Goal: Task Accomplishment & Management: Manage account settings

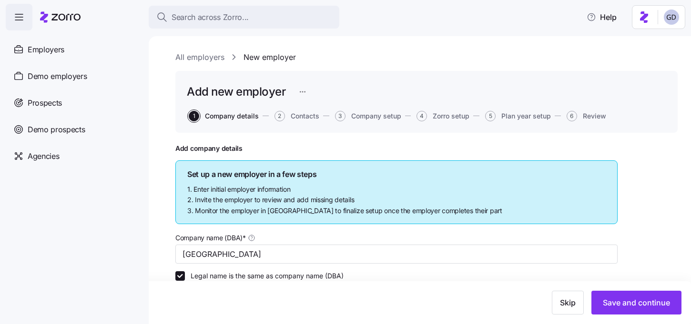
scroll to position [372, 0]
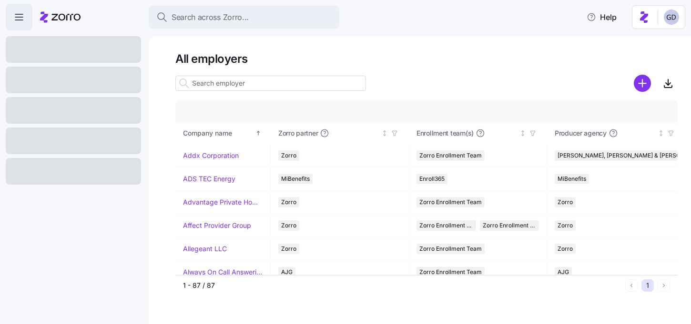
click at [257, 87] on input at bounding box center [270, 83] width 191 height 15
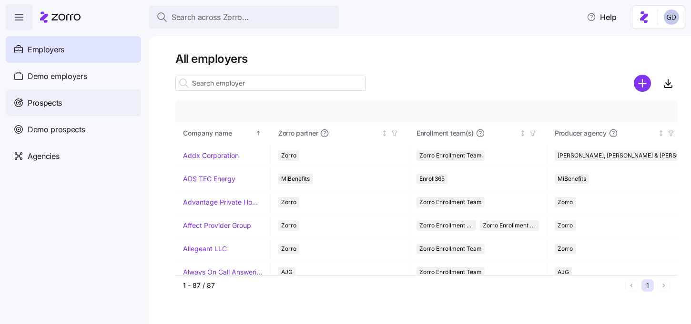
click at [61, 108] on span "Prospects" at bounding box center [45, 103] width 34 height 12
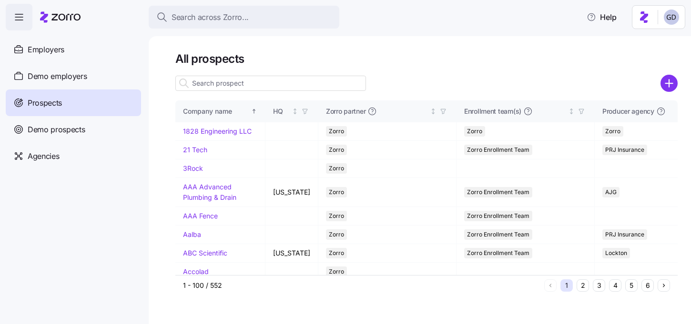
click at [241, 86] on input at bounding box center [270, 83] width 191 height 15
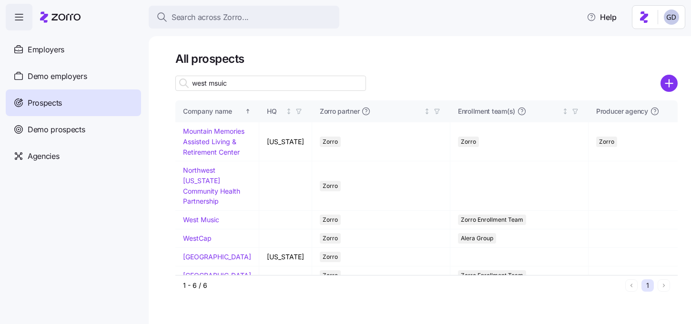
click at [241, 86] on input "west msuic" at bounding box center [270, 83] width 191 height 15
click at [202, 241] on div "Company name HQ Zorro partner Enrollment team(s) Producer agency Producer agent…" at bounding box center [426, 188] width 502 height 174
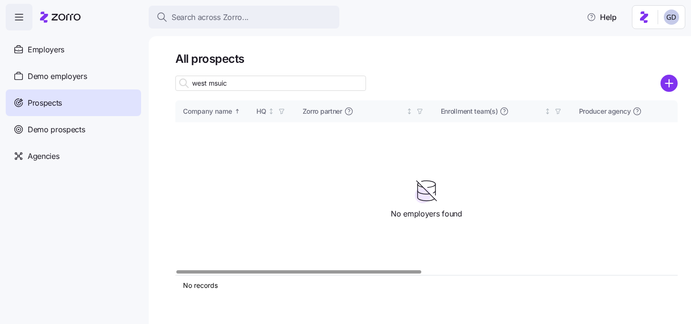
click at [255, 87] on input "west msuic" at bounding box center [270, 83] width 191 height 15
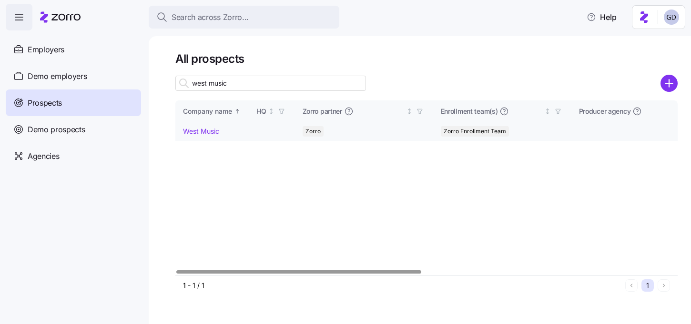
type input "west music"
click at [212, 132] on link "West Music" at bounding box center [201, 131] width 36 height 8
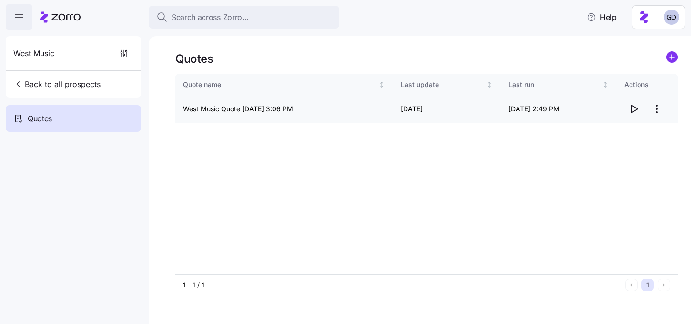
click at [634, 110] on icon "button" at bounding box center [633, 108] width 11 height 11
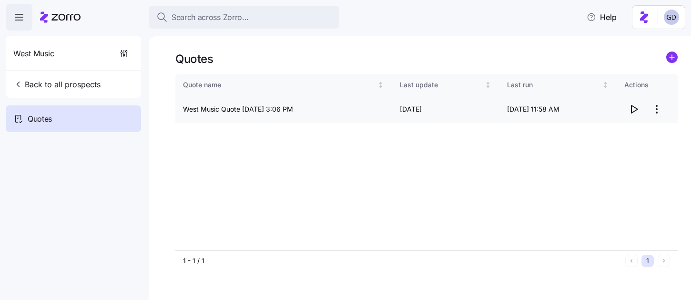
click at [628, 111] on icon "button" at bounding box center [633, 108] width 11 height 11
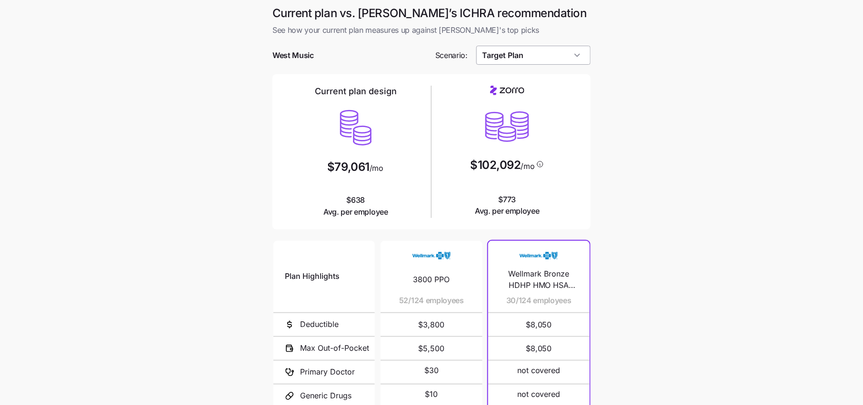
click at [547, 58] on input "Target Plan" at bounding box center [533, 55] width 115 height 19
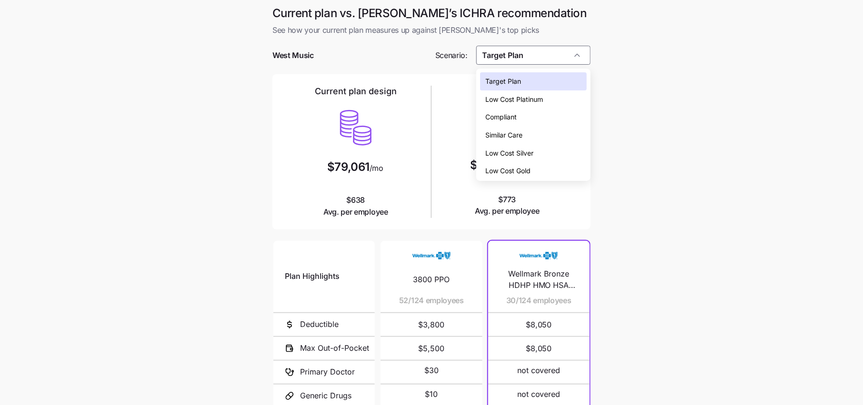
click at [517, 147] on div "Low Cost Silver" at bounding box center [533, 153] width 107 height 18
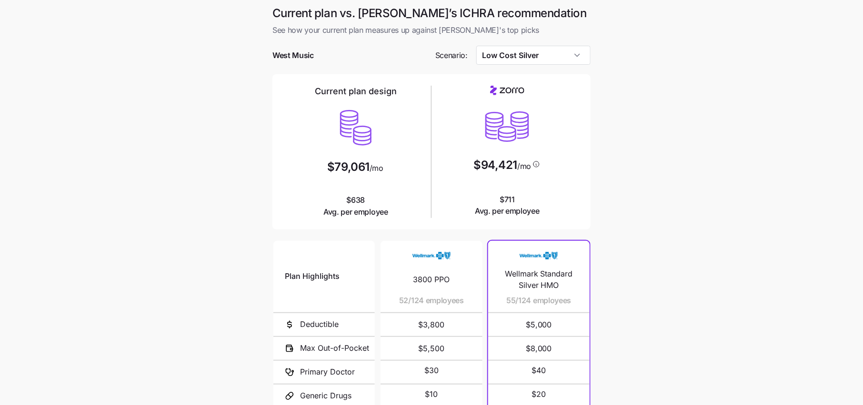
click at [615, 188] on main "Current plan vs. Zorro’s ICHRA recommendation See how your current plan measure…" at bounding box center [431, 260] width 863 height 520
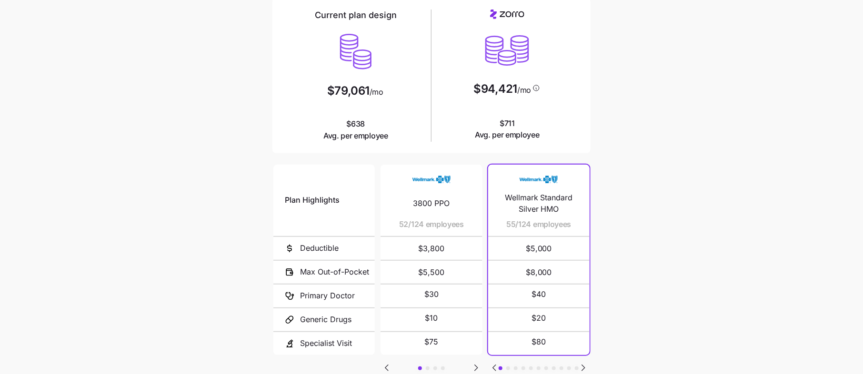
scroll to position [79, 0]
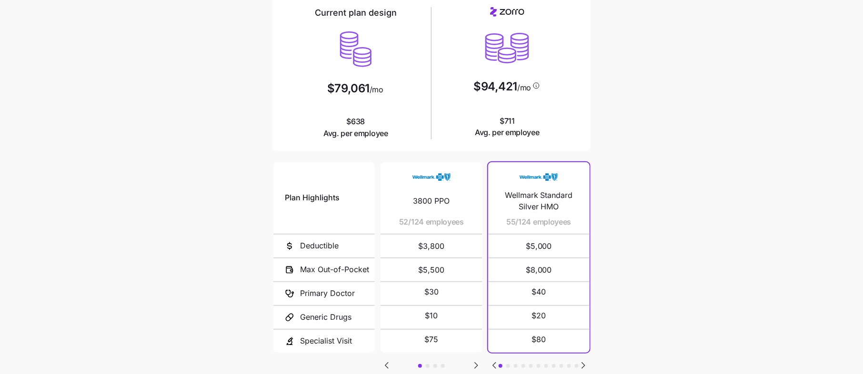
click at [475, 366] on icon "Go to next slide" at bounding box center [476, 366] width 3 height 6
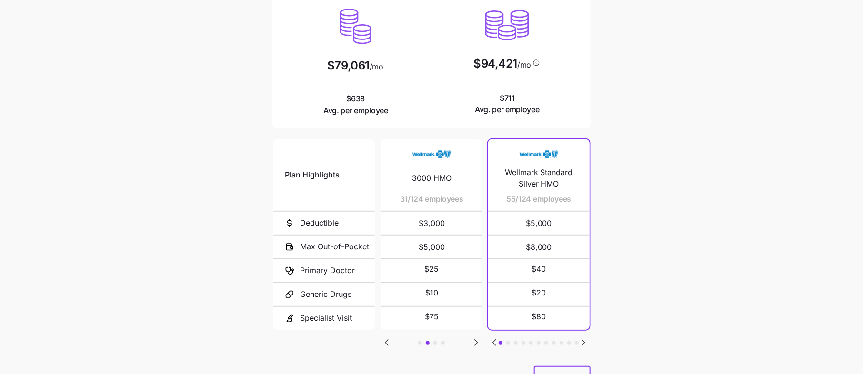
scroll to position [102, 0]
click at [475, 347] on div "Plan Highlights Deductible Max Out-of-Pocket Primary Doctor Generic Drugs Speci…" at bounding box center [431, 251] width 318 height 229
click at [475, 339] on icon "Go to next slide" at bounding box center [476, 342] width 3 height 6
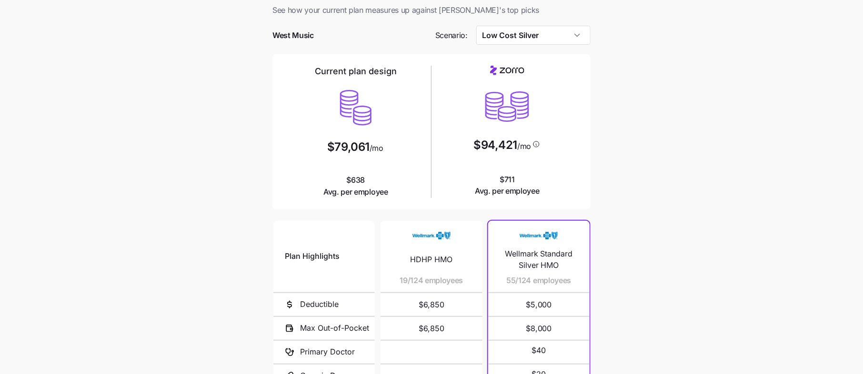
scroll to position [0, 0]
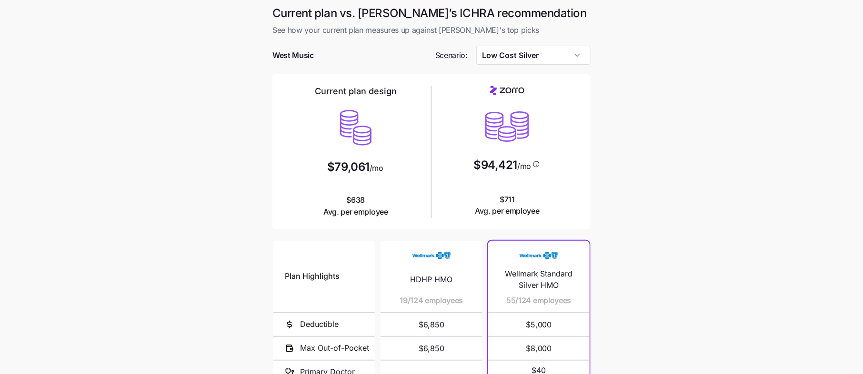
click at [533, 43] on div at bounding box center [431, 41] width 318 height 10
click at [533, 50] on input "Low Cost Silver" at bounding box center [533, 55] width 115 height 19
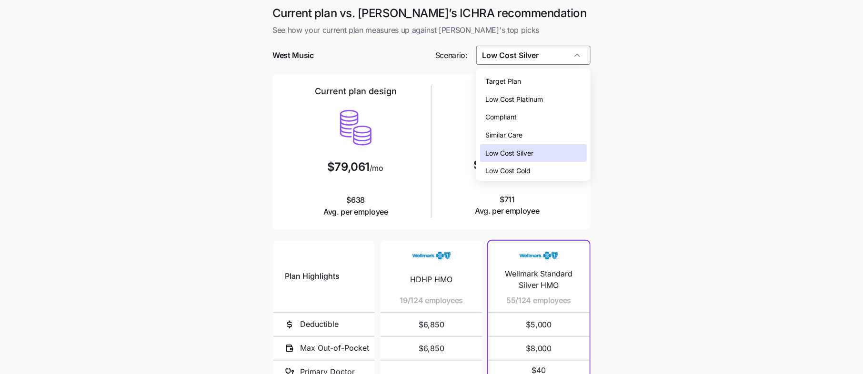
click at [511, 171] on span "Low Cost Gold" at bounding box center [508, 171] width 45 height 10
type input "Low Cost Gold"
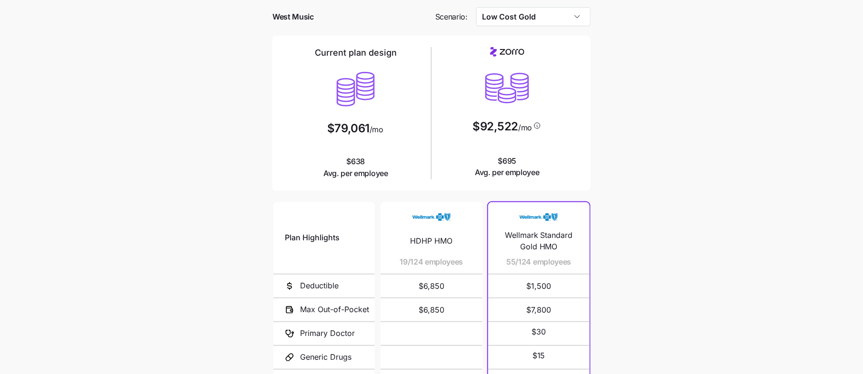
scroll to position [145, 0]
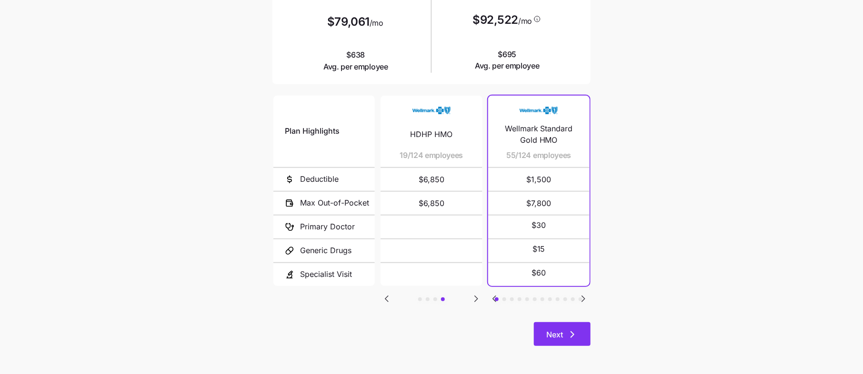
click at [569, 330] on icon "button" at bounding box center [572, 334] width 11 height 11
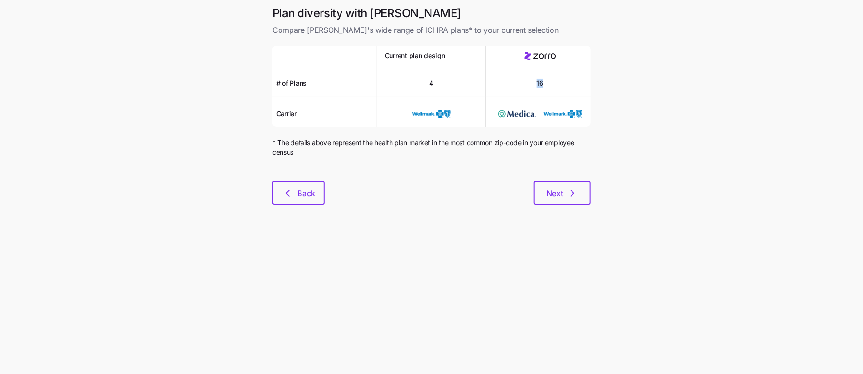
drag, startPoint x: 545, startPoint y: 84, endPoint x: 520, endPoint y: 84, distance: 25.7
click at [520, 84] on div "16" at bounding box center [540, 84] width 109 height 28
click at [568, 84] on div "16" at bounding box center [540, 84] width 109 height 28
drag, startPoint x: 568, startPoint y: 84, endPoint x: 496, endPoint y: 84, distance: 72.4
click at [496, 84] on div "16" at bounding box center [540, 84] width 109 height 28
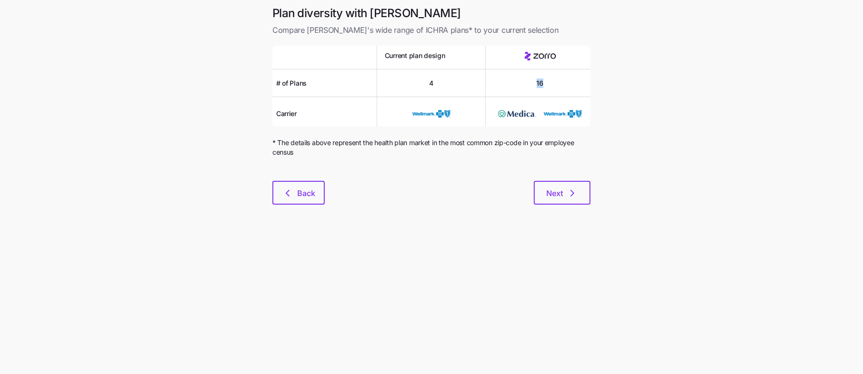
click at [580, 83] on div "16" at bounding box center [540, 84] width 109 height 28
click at [559, 187] on button "Next" at bounding box center [562, 193] width 57 height 24
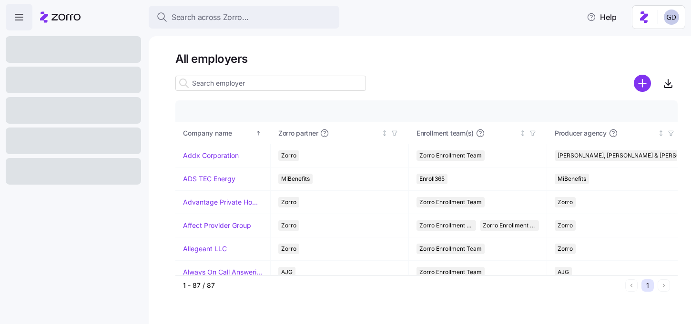
click at [234, 86] on input at bounding box center [270, 83] width 191 height 15
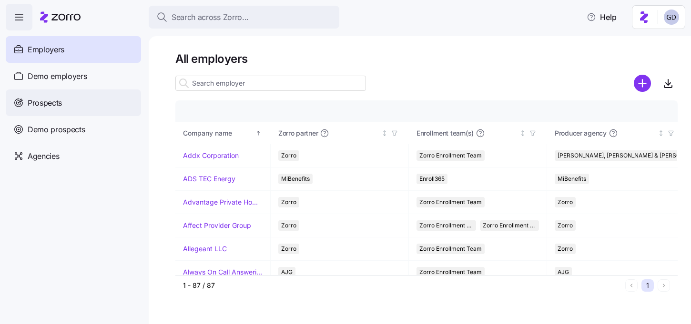
click at [49, 110] on div "Prospects" at bounding box center [73, 103] width 135 height 27
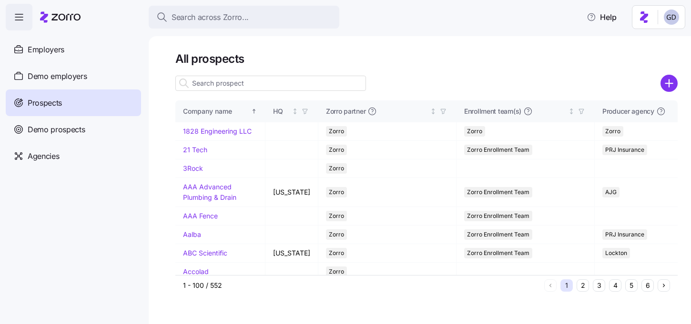
click at [330, 86] on input at bounding box center [270, 83] width 191 height 15
click at [412, 77] on div at bounding box center [426, 83] width 502 height 19
click at [288, 85] on input at bounding box center [270, 83] width 191 height 15
click at [63, 135] on div "Demo prospects" at bounding box center [73, 129] width 135 height 27
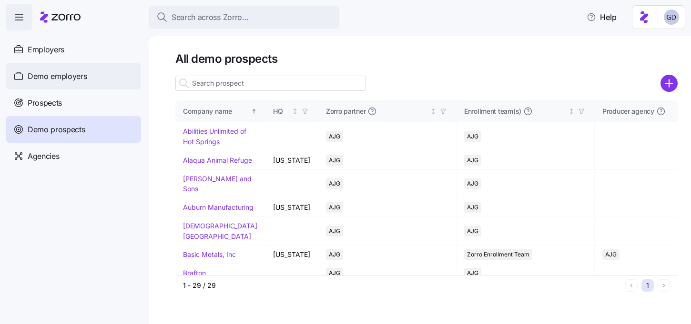
click at [71, 88] on div "Demo employers" at bounding box center [73, 76] width 135 height 27
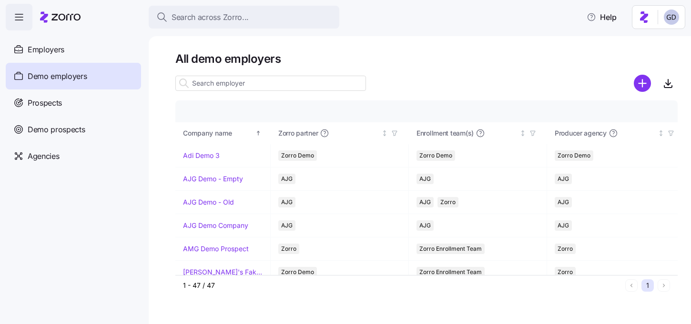
click at [263, 81] on input at bounding box center [270, 83] width 191 height 15
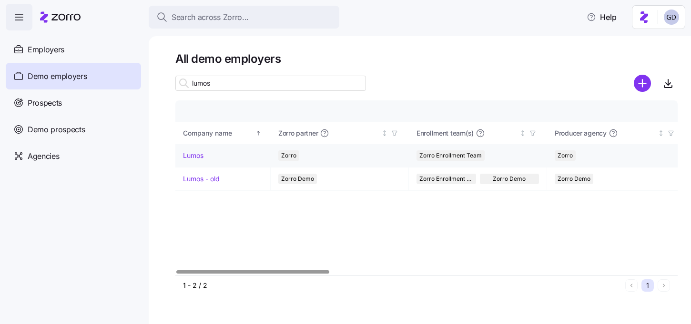
type input "lumos"
click at [193, 154] on link "Lumos" at bounding box center [193, 156] width 20 height 10
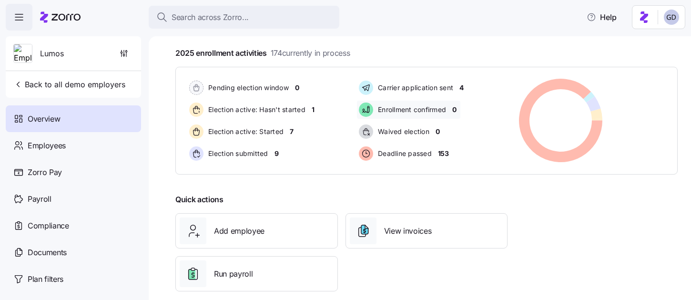
scroll to position [187, 0]
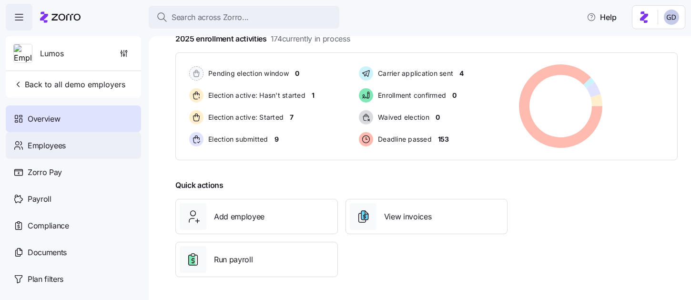
click at [48, 148] on span "Employees" at bounding box center [47, 146] width 38 height 12
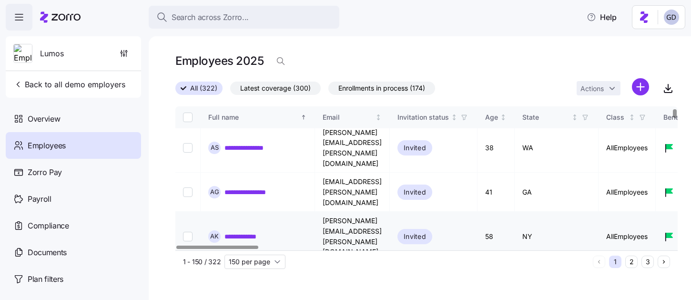
scroll to position [54, 0]
click at [280, 61] on icon "button" at bounding box center [281, 61] width 10 height 10
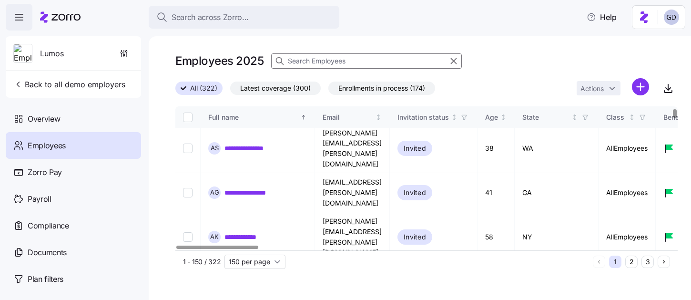
click at [340, 60] on input at bounding box center [366, 60] width 191 height 15
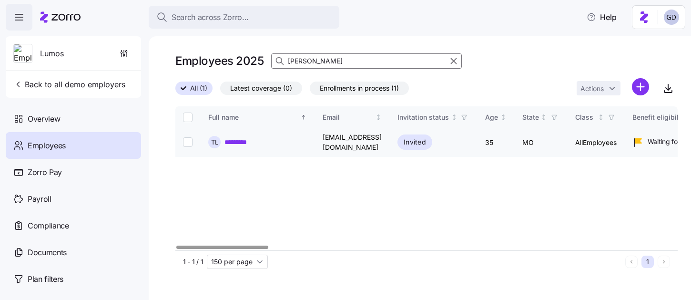
type input "Ted"
click at [245, 140] on link "*********" at bounding box center [240, 142] width 32 height 10
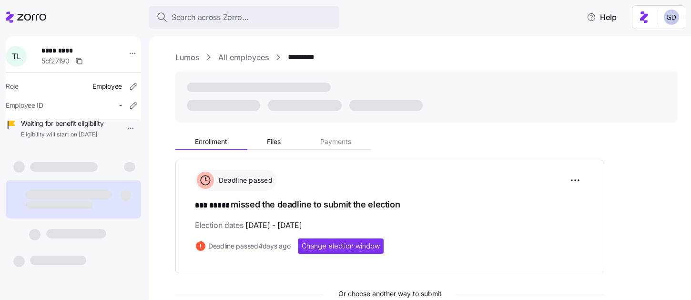
scroll to position [41, 0]
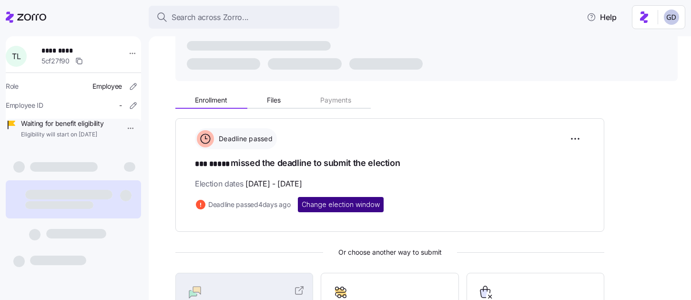
click at [343, 203] on span "Change election window" at bounding box center [341, 205] width 78 height 10
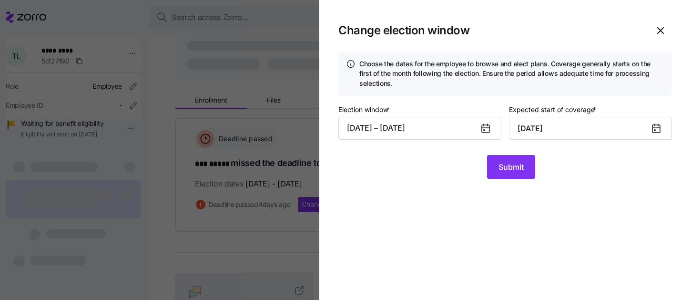
click at [484, 131] on icon at bounding box center [486, 129] width 8 height 8
click at [446, 128] on button "08/01/2025 – 08/17/2025" at bounding box center [419, 128] width 163 height 23
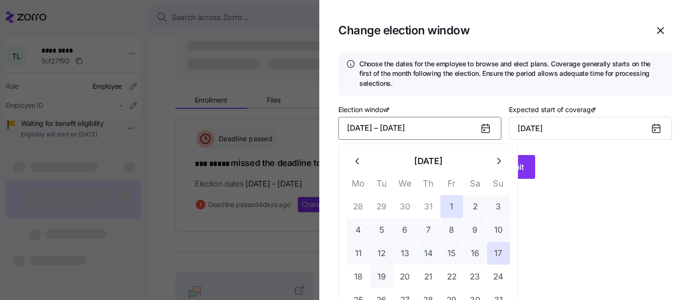
scroll to position [49, 0]
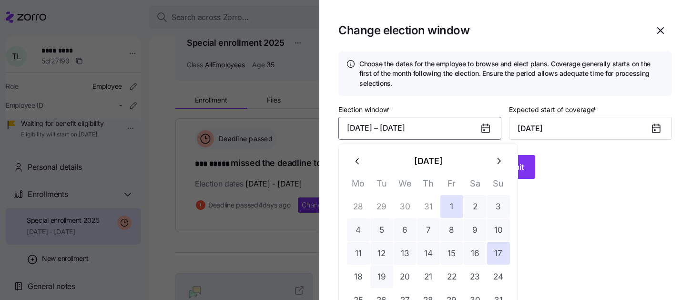
click at [379, 274] on button "19" at bounding box center [381, 276] width 23 height 23
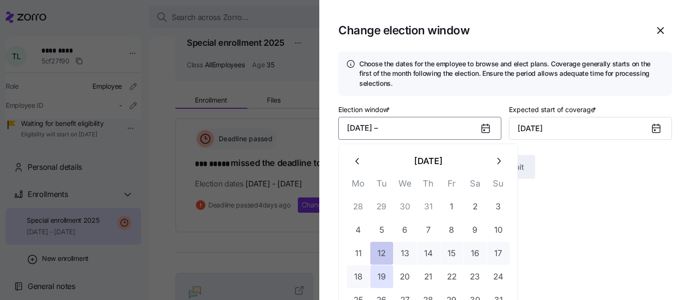
click at [375, 255] on button "12" at bounding box center [381, 253] width 23 height 23
type input "October 1, 2025"
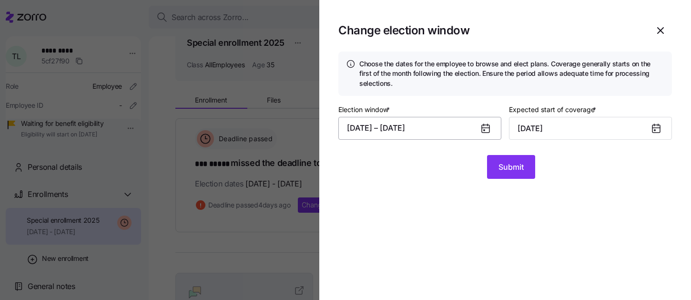
click at [474, 130] on button "08/12/2025 – 08/19/2025" at bounding box center [419, 128] width 163 height 23
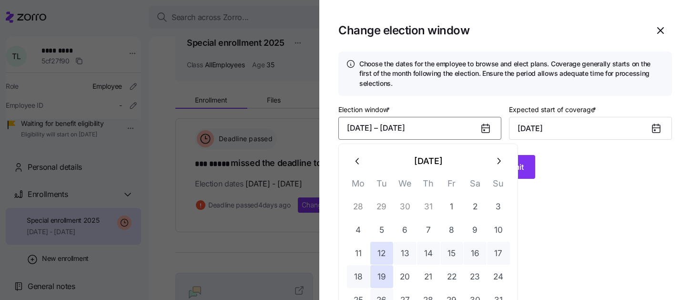
click at [380, 294] on button "26" at bounding box center [381, 299] width 23 height 23
click at [379, 253] on button "12" at bounding box center [381, 253] width 23 height 23
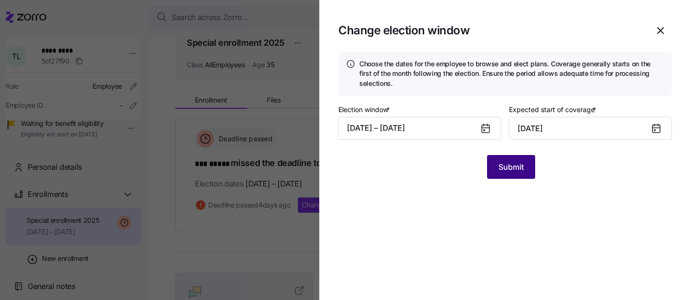
click at [521, 163] on span "Submit" at bounding box center [510, 166] width 25 height 11
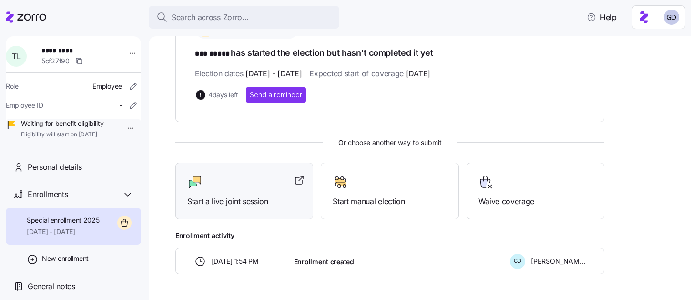
scroll to position [158, 0]
click at [231, 197] on span "Start a live joint session" at bounding box center [244, 202] width 114 height 12
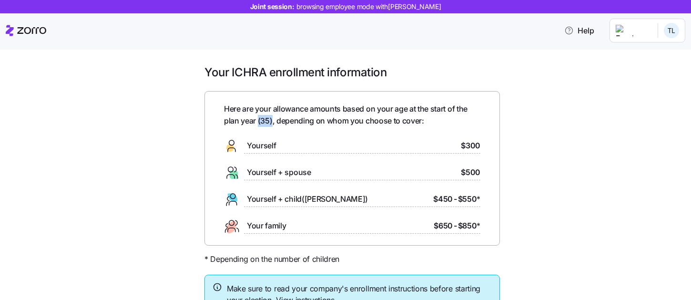
drag, startPoint x: 272, startPoint y: 122, endPoint x: 258, endPoint y: 120, distance: 14.4
click at [258, 120] on span "Here are your allowance amounts based on your age at the start of the plan year…" at bounding box center [352, 115] width 256 height 24
click at [313, 124] on span "Here are your allowance amounts based on your age at the start of the plan year…" at bounding box center [352, 115] width 256 height 24
drag, startPoint x: 460, startPoint y: 146, endPoint x: 477, endPoint y: 146, distance: 16.7
click at [477, 146] on div "Yourself $300" at bounding box center [352, 145] width 256 height 15
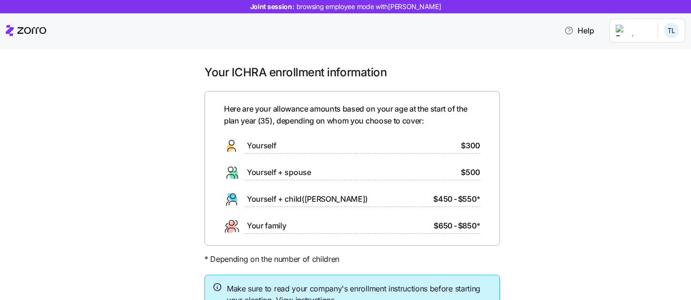
click at [494, 151] on div "Here are your allowance amounts based on your age at the start of the plan year…" at bounding box center [351, 168] width 295 height 154
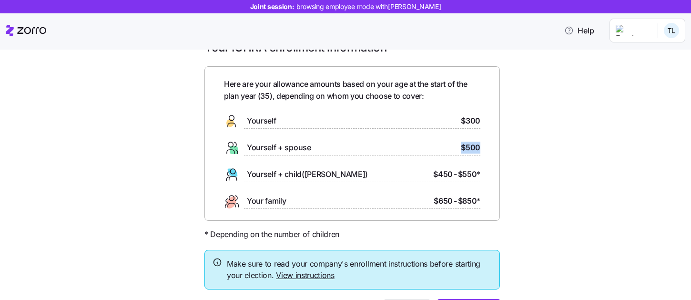
drag, startPoint x: 461, startPoint y: 147, endPoint x: 481, endPoint y: 147, distance: 20.0
click at [481, 147] on div "Here are your allowance amounts based on your age at the start of the plan year…" at bounding box center [351, 143] width 295 height 154
click at [479, 184] on div "Here are your allowance amounts based on your age at the start of the plan year…" at bounding box center [352, 143] width 256 height 131
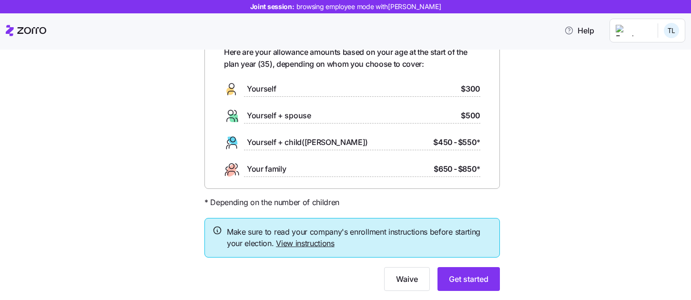
scroll to position [58, 0]
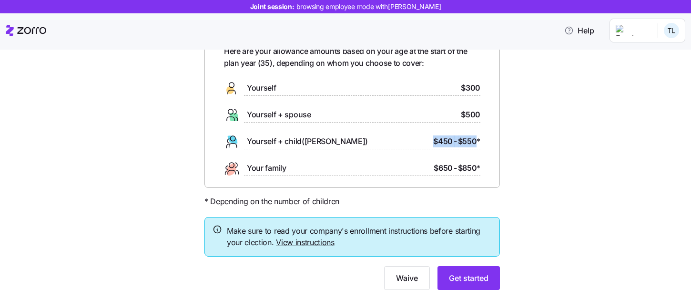
drag, startPoint x: 432, startPoint y: 141, endPoint x: 479, endPoint y: 142, distance: 47.2
click at [478, 141] on div "Yourself + child(ren) $450 - $550 *" at bounding box center [352, 141] width 256 height 15
drag, startPoint x: 434, startPoint y: 166, endPoint x: 491, endPoint y: 166, distance: 56.2
click at [490, 166] on div "Here are your allowance amounts based on your age at the start of the plan year…" at bounding box center [351, 110] width 295 height 154
click at [491, 166] on div "Here are your allowance amounts based on your age at the start of the plan year…" at bounding box center [351, 110] width 295 height 154
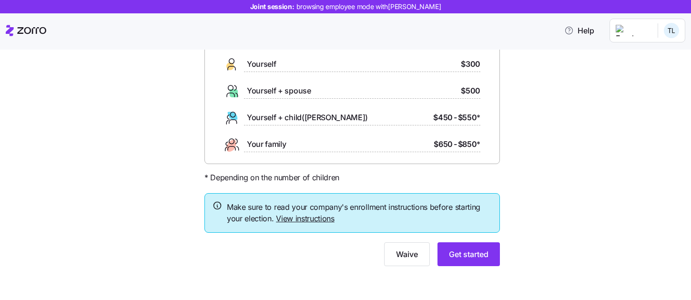
scroll to position [82, 0]
click at [464, 261] on button "Get started" at bounding box center [468, 254] width 62 height 24
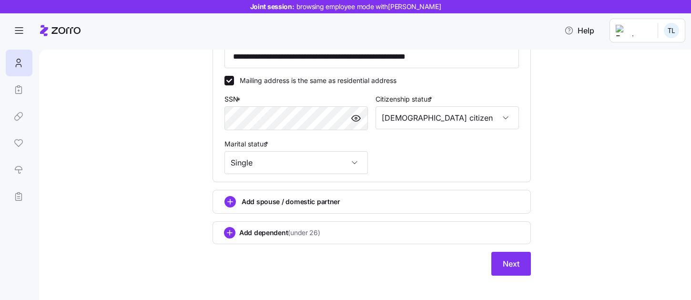
scroll to position [305, 0]
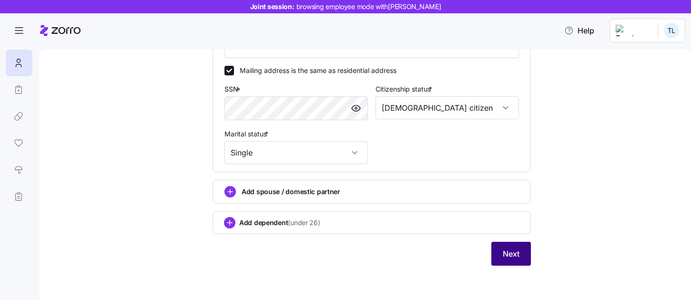
click at [514, 255] on span "Next" at bounding box center [511, 253] width 17 height 11
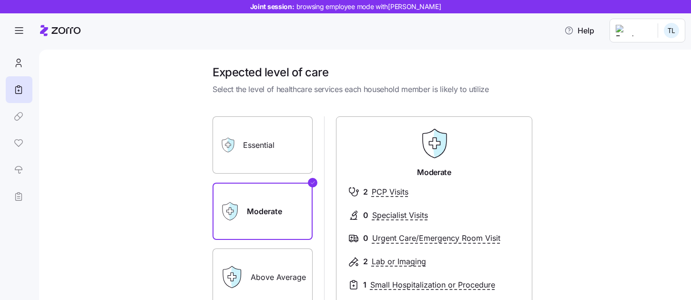
click at [267, 149] on label "Essential" at bounding box center [262, 144] width 100 height 57
click at [0, 0] on input "Essential" at bounding box center [0, 0] width 0 height 0
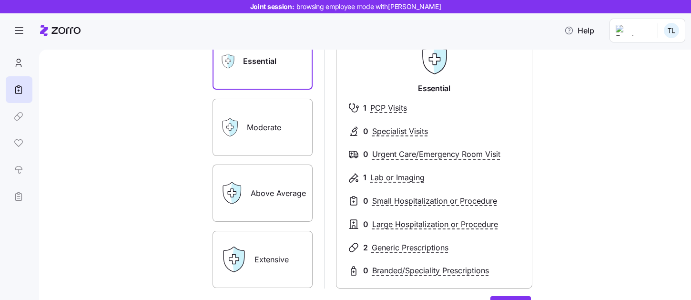
scroll to position [86, 0]
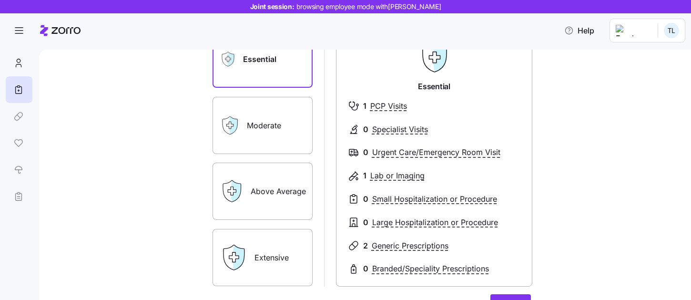
click at [287, 194] on label "Above Average" at bounding box center [262, 190] width 100 height 57
click at [0, 0] on input "Above Average" at bounding box center [0, 0] width 0 height 0
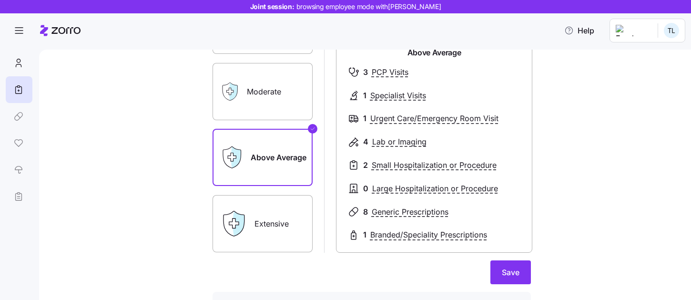
scroll to position [122, 0]
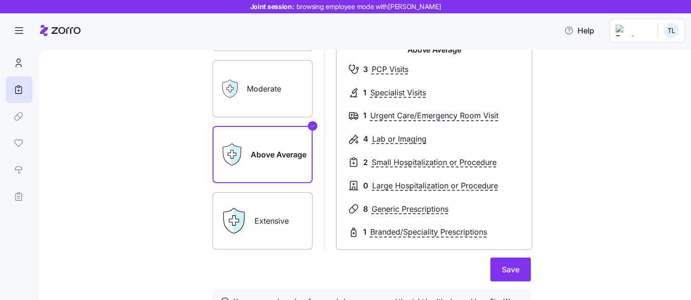
click at [281, 224] on label "Extensive" at bounding box center [262, 220] width 100 height 57
click at [0, 0] on input "Extensive" at bounding box center [0, 0] width 0 height 0
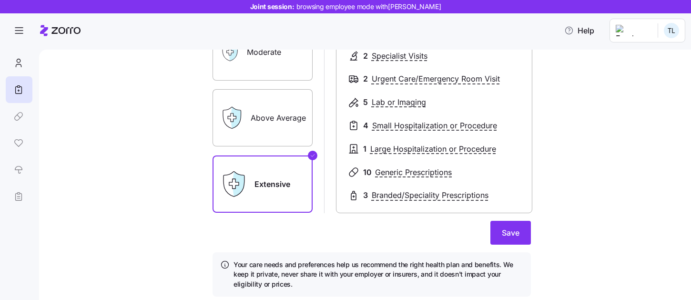
scroll to position [162, 0]
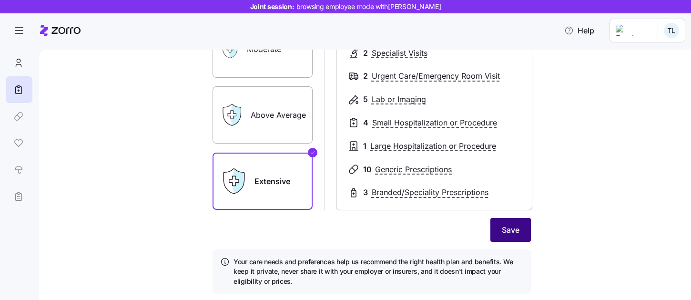
click at [512, 234] on span "Save" at bounding box center [511, 229] width 18 height 11
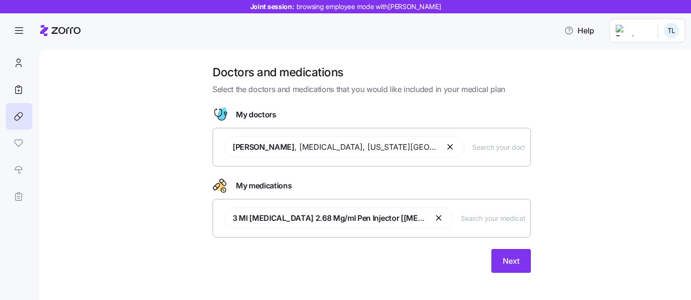
scroll to position [7, 0]
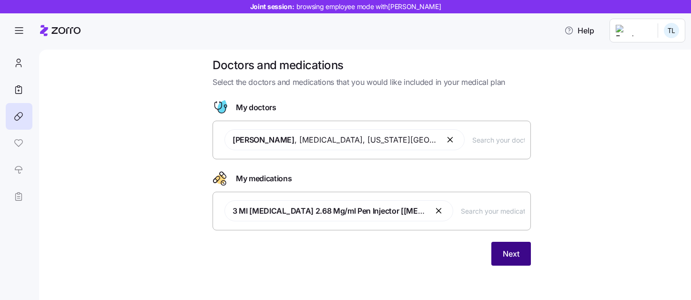
click at [512, 249] on span "Next" at bounding box center [511, 253] width 17 height 11
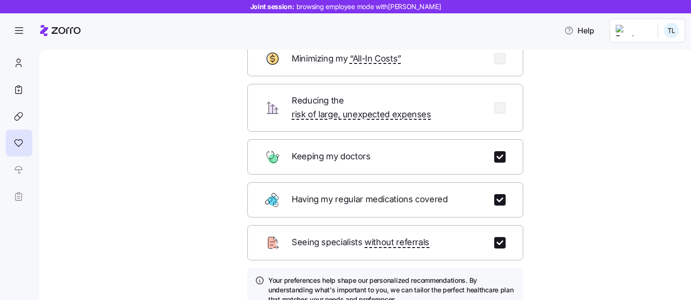
scroll to position [74, 0]
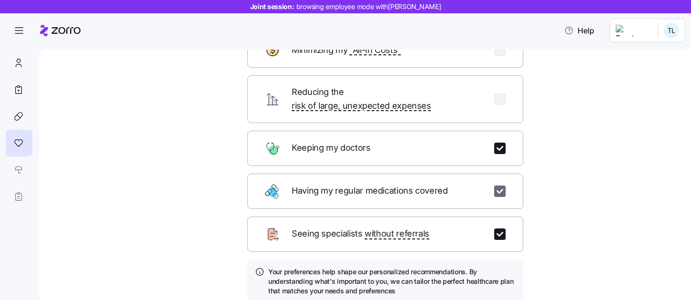
click at [499, 185] on input "checkbox" at bounding box center [499, 190] width 11 height 11
checkbox input "false"
click at [499, 99] on div "Reducing the risk of large, unexpected expenses" at bounding box center [385, 99] width 276 height 48
click at [499, 93] on input "checkbox" at bounding box center [499, 98] width 11 height 11
checkbox input "true"
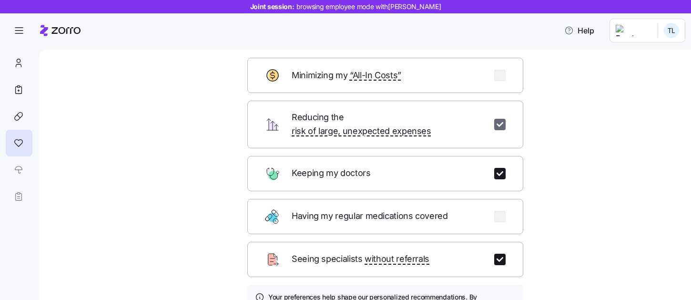
scroll to position [40, 0]
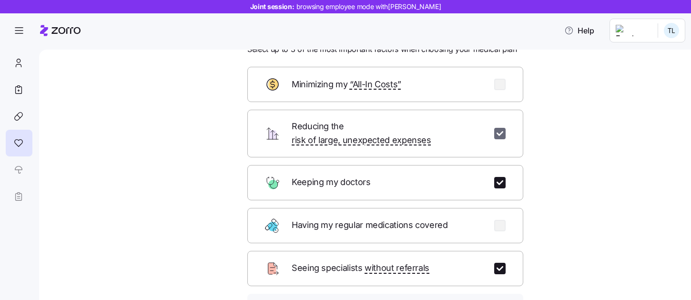
click at [499, 91] on div "Minimizing my “All-In Costs”" at bounding box center [385, 84] width 276 height 35
click at [501, 262] on input "checkbox" at bounding box center [499, 267] width 11 height 11
checkbox input "false"
click at [500, 84] on input "checkbox" at bounding box center [499, 84] width 11 height 11
checkbox input "true"
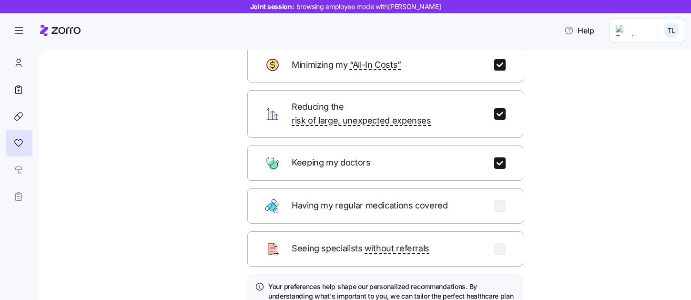
scroll to position [58, 0]
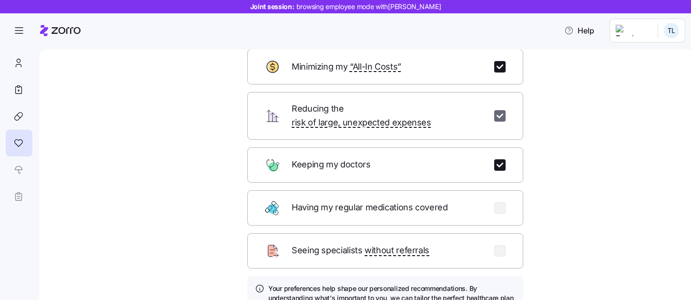
click at [501, 111] on input "checkbox" at bounding box center [499, 115] width 11 height 11
checkbox input "false"
click at [500, 245] on input "checkbox" at bounding box center [499, 250] width 11 height 11
checkbox input "true"
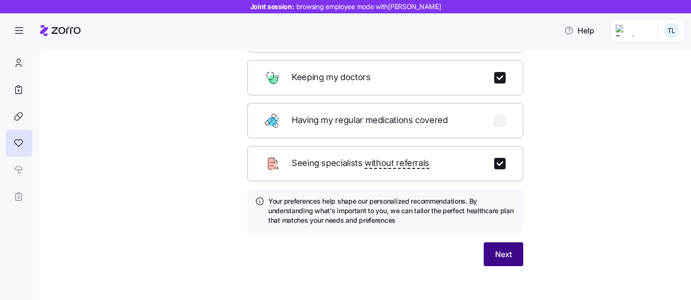
click at [510, 248] on span "Next" at bounding box center [503, 253] width 17 height 11
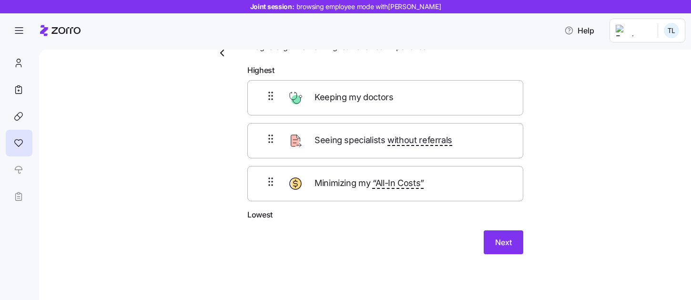
scroll to position [42, 0]
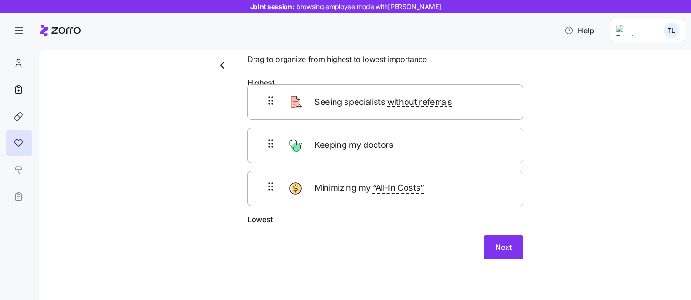
drag, startPoint x: 358, startPoint y: 139, endPoint x: 358, endPoint y: 92, distance: 46.2
click at [358, 92] on form "Highest Keeping my doctors Seeing specialists without referrals Minimizing my “…" at bounding box center [385, 168] width 276 height 182
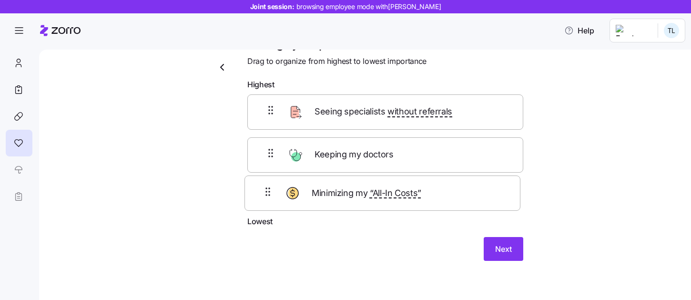
click at [367, 199] on div "Seeing specialists without referrals Keeping my doctors Minimizing my “All-In C…" at bounding box center [385, 154] width 276 height 121
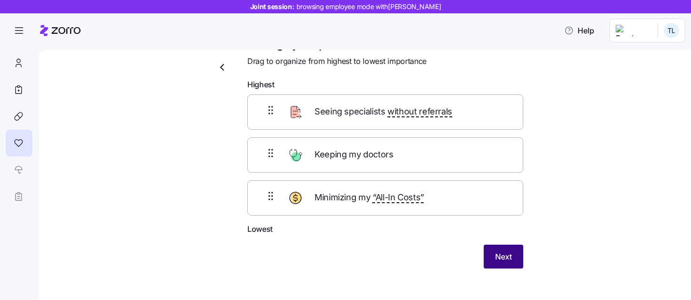
click at [500, 250] on button "Next" at bounding box center [504, 256] width 40 height 24
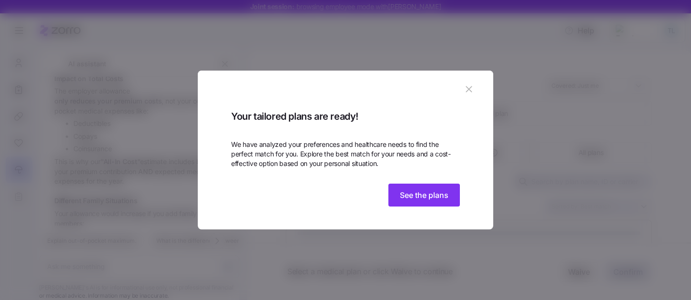
scroll to position [431, 0]
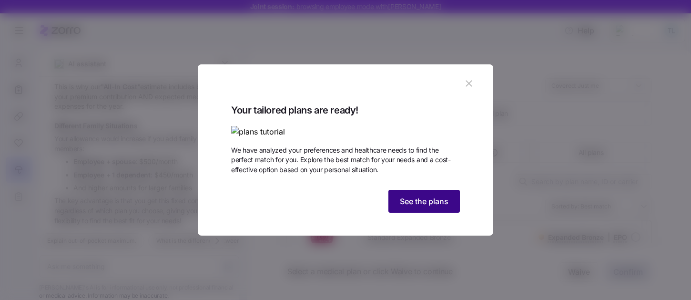
click at [435, 207] on span "See the plans" at bounding box center [424, 200] width 49 height 11
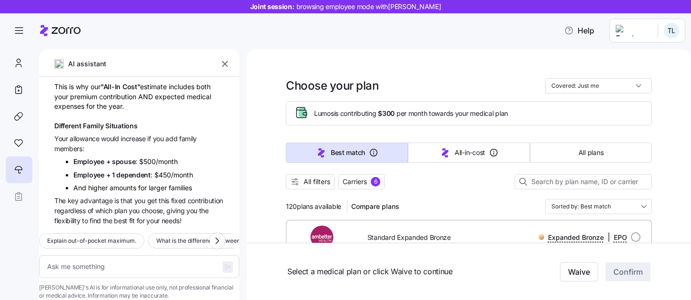
click at [225, 61] on icon "button" at bounding box center [225, 64] width 10 height 10
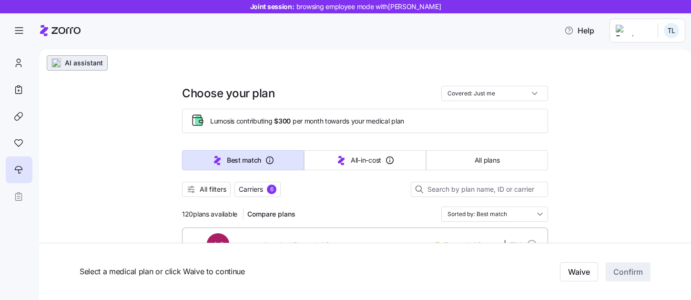
click at [93, 64] on span "AI assistant" at bounding box center [84, 63] width 38 height 10
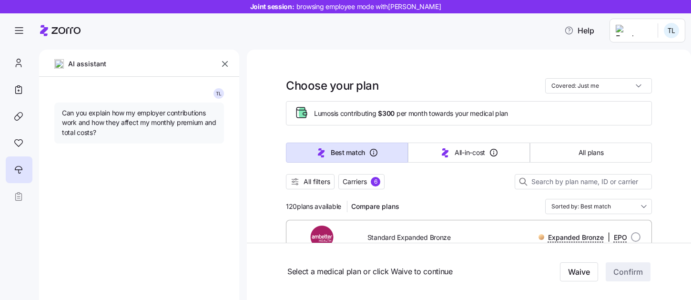
type textarea "x"
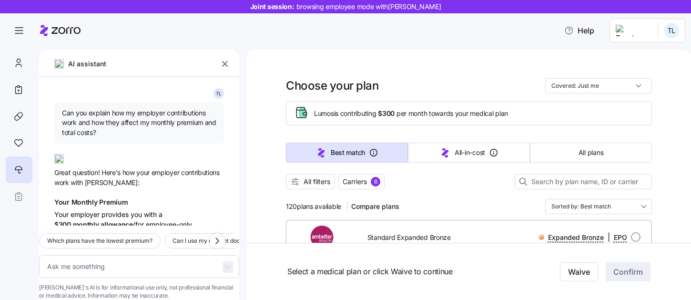
click at [222, 66] on icon "button" at bounding box center [225, 64] width 6 height 6
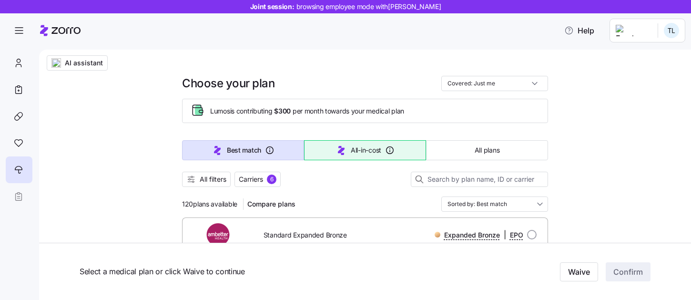
scroll to position [10, 0]
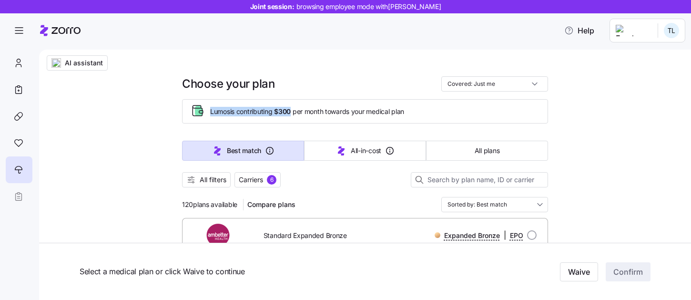
drag, startPoint x: 210, startPoint y: 112, endPoint x: 293, endPoint y: 110, distance: 83.4
click at [293, 110] on span "Lumos is contributing $300 per month towards your medical plan" at bounding box center [307, 112] width 194 height 10
click at [282, 114] on span "$300" at bounding box center [282, 112] width 17 height 10
drag, startPoint x: 279, startPoint y: 111, endPoint x: 293, endPoint y: 111, distance: 14.8
click at [291, 111] on span "$300" at bounding box center [282, 112] width 17 height 10
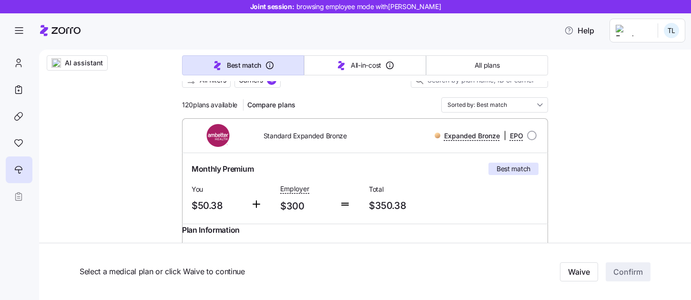
scroll to position [66, 0]
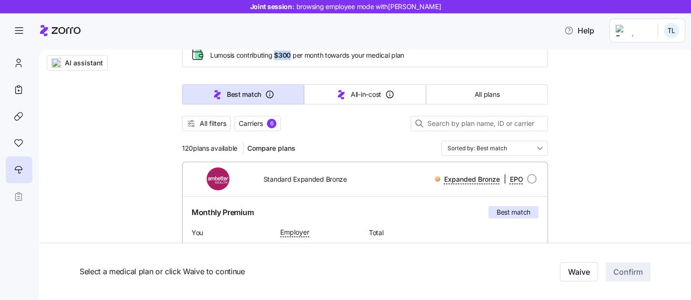
drag, startPoint x: 238, startPoint y: 148, endPoint x: 171, endPoint y: 148, distance: 66.7
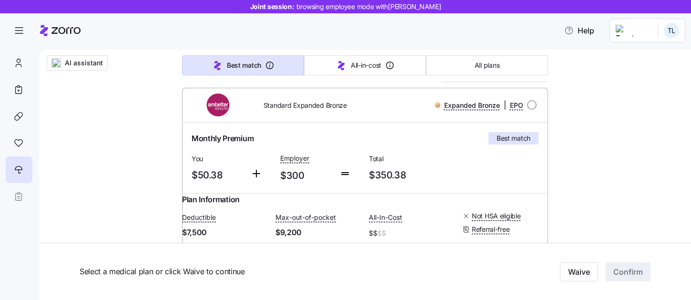
scroll to position [139, 0]
drag, startPoint x: 223, startPoint y: 174, endPoint x: 185, endPoint y: 174, distance: 37.6
click at [185, 174] on div "Monthly Premium Best match You $50.38 Employer $300 Total $350.38" at bounding box center [365, 158] width 366 height 71
click at [242, 181] on span "$50.38" at bounding box center [216, 176] width 51 height 16
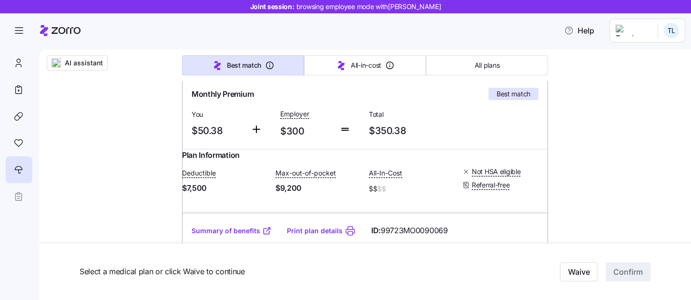
scroll to position [185, 0]
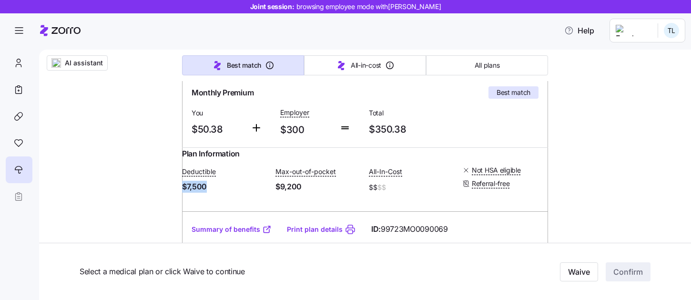
drag, startPoint x: 222, startPoint y: 198, endPoint x: 166, endPoint y: 198, distance: 56.2
click at [258, 200] on div "Deductible $7,500 Max-out-of-pocket $9,200 All-In-Cost $$ $$ Not HSA eligible R…" at bounding box center [365, 180] width 366 height 40
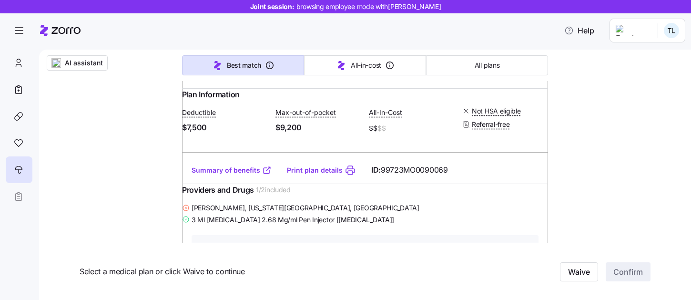
scroll to position [266, 0]
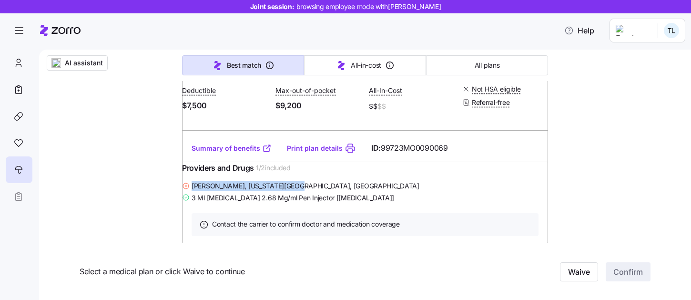
drag, startPoint x: 202, startPoint y: 204, endPoint x: 312, endPoint y: 203, distance: 110.0
click at [312, 191] on div "Jessica Sanchez , Kansas City, MO" at bounding box center [365, 186] width 366 height 12
click at [336, 191] on div "Jessica Sanchez , Kansas City, MO" at bounding box center [365, 186] width 366 height 12
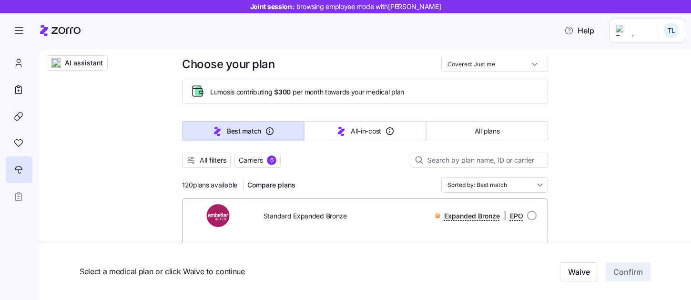
scroll to position [13, 0]
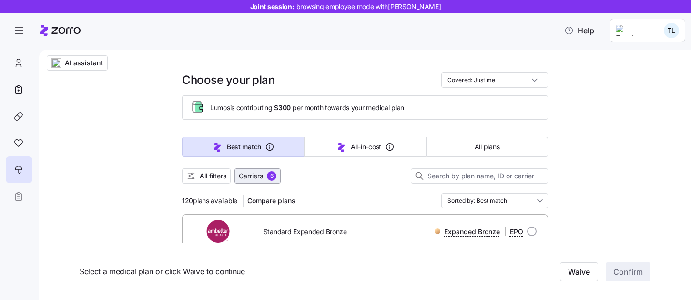
click at [261, 176] on span "Carriers" at bounding box center [251, 176] width 24 height 10
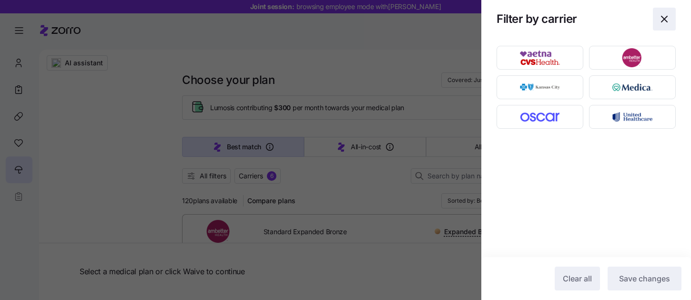
click at [663, 20] on icon "button" at bounding box center [663, 18] width 11 height 11
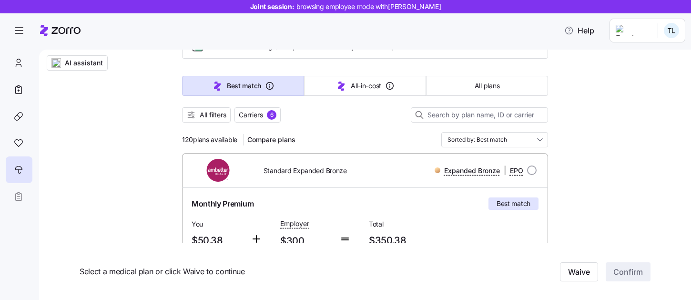
scroll to position [63, 0]
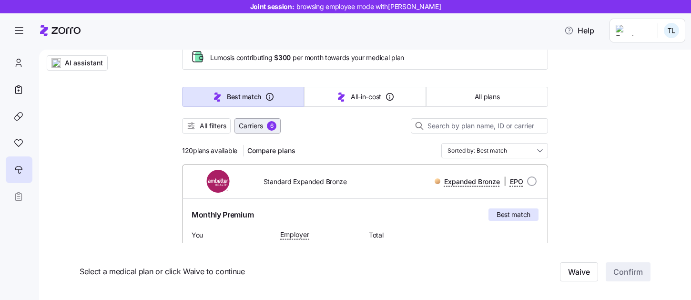
click at [272, 129] on div "6" at bounding box center [272, 126] width 10 height 10
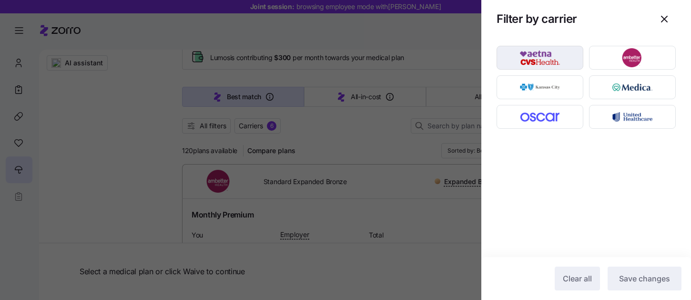
click at [549, 59] on img "button" at bounding box center [540, 57] width 70 height 19
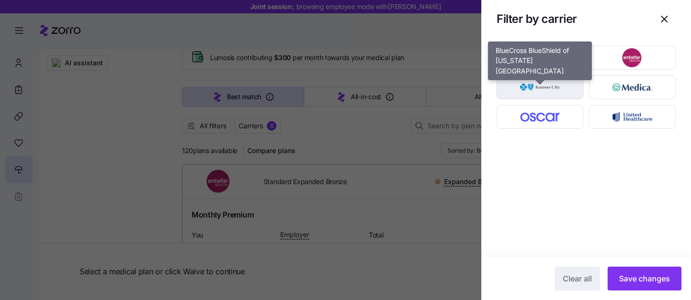
click at [549, 81] on img "button" at bounding box center [540, 87] width 70 height 19
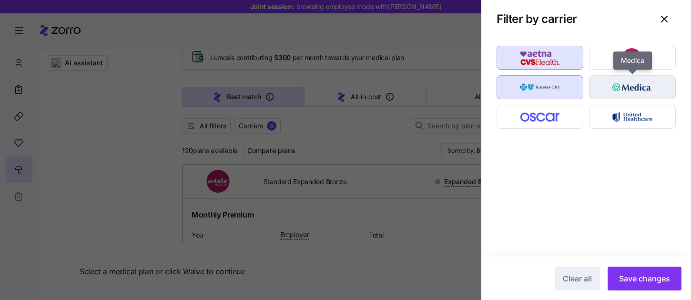
click at [630, 81] on img "button" at bounding box center [632, 87] width 70 height 19
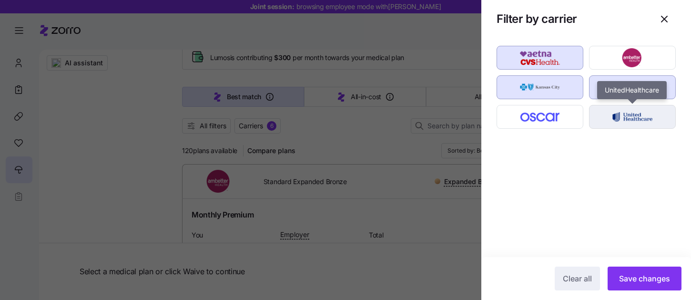
click at [630, 114] on img "button" at bounding box center [632, 116] width 70 height 19
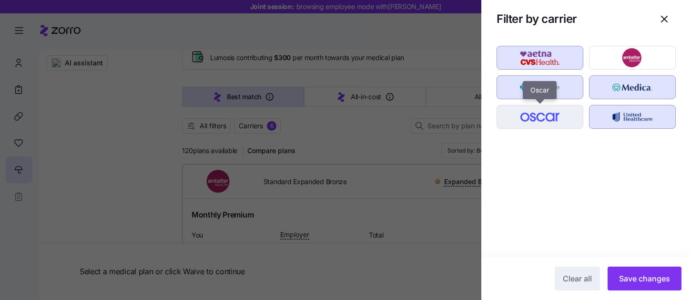
click at [560, 114] on img "button" at bounding box center [540, 116] width 70 height 19
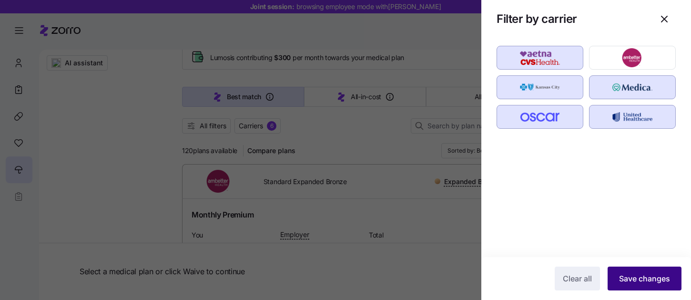
click at [649, 283] on span "Save changes" at bounding box center [644, 277] width 51 height 11
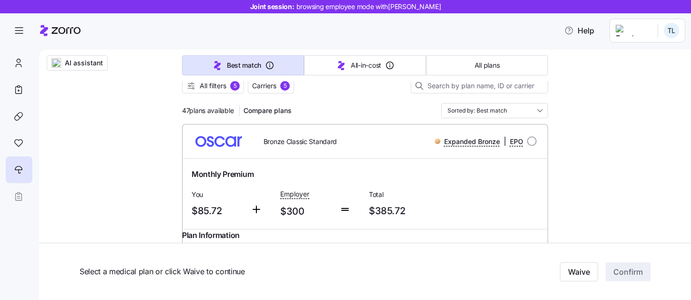
scroll to position [99, 0]
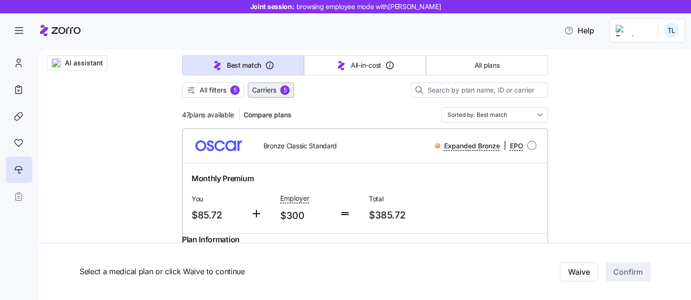
click at [274, 87] on span "Carriers" at bounding box center [264, 90] width 24 height 10
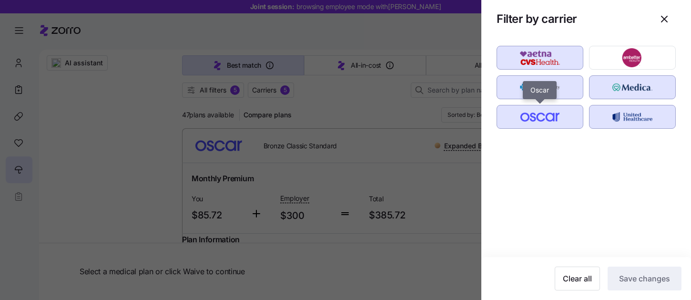
click at [545, 120] on img "button" at bounding box center [540, 116] width 70 height 19
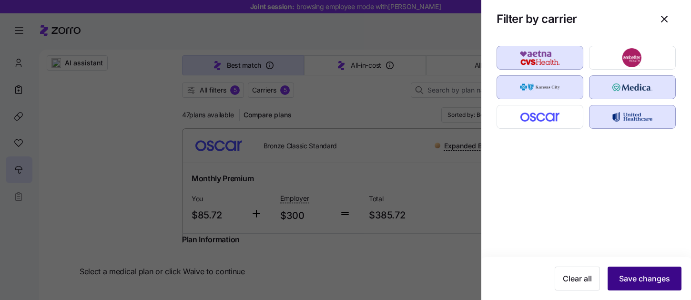
click at [651, 284] on button "Save changes" at bounding box center [644, 278] width 74 height 24
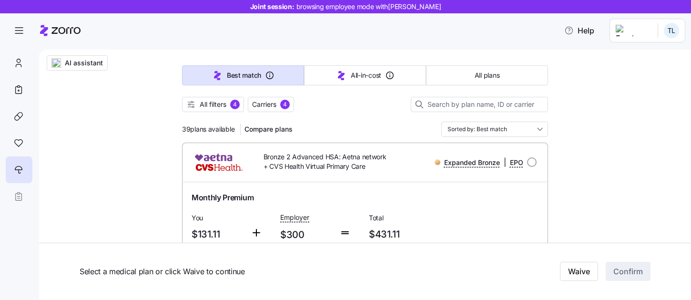
scroll to position [84, 0]
drag, startPoint x: 181, startPoint y: 128, endPoint x: 240, endPoint y: 131, distance: 58.6
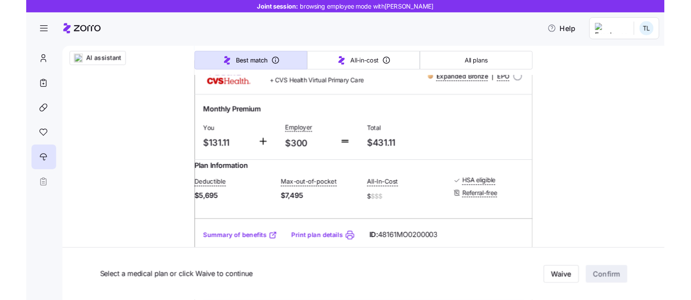
scroll to position [0, 0]
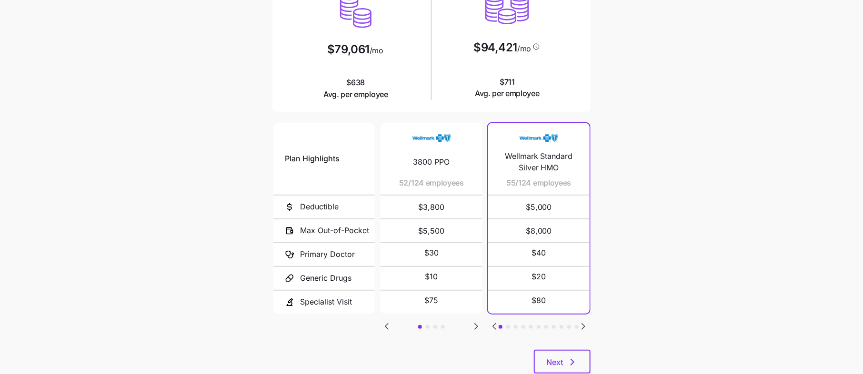
scroll to position [132, 0]
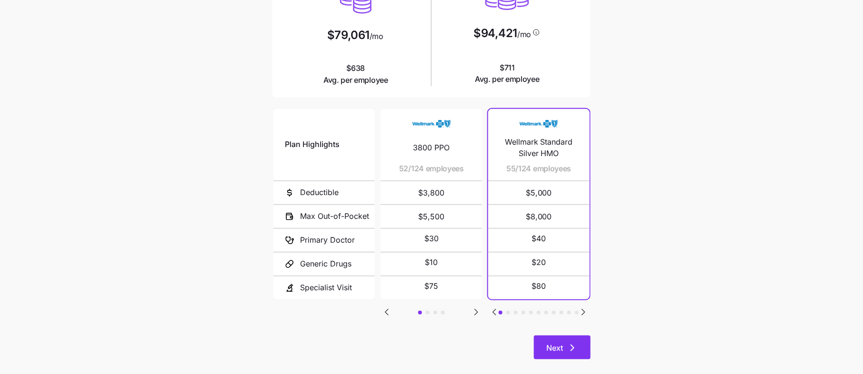
click at [566, 344] on span "Next" at bounding box center [562, 348] width 32 height 11
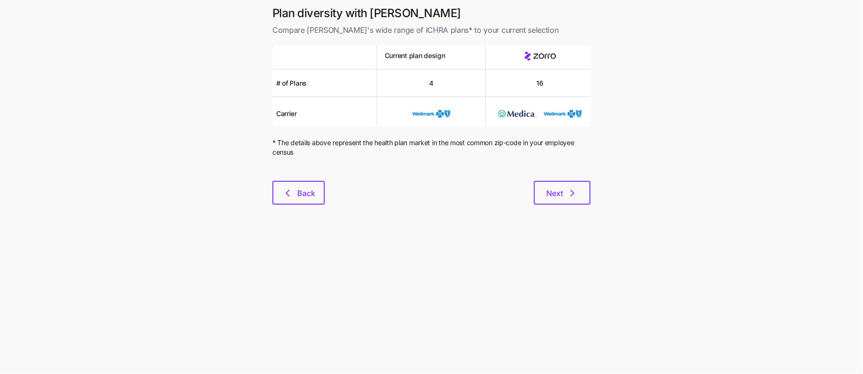
click at [571, 207] on div "Plan diversity with Zorro Compare [PERSON_NAME]'s wide range of ICHRA plans* to…" at bounding box center [431, 111] width 333 height 211
click at [571, 192] on icon "button" at bounding box center [572, 193] width 11 height 11
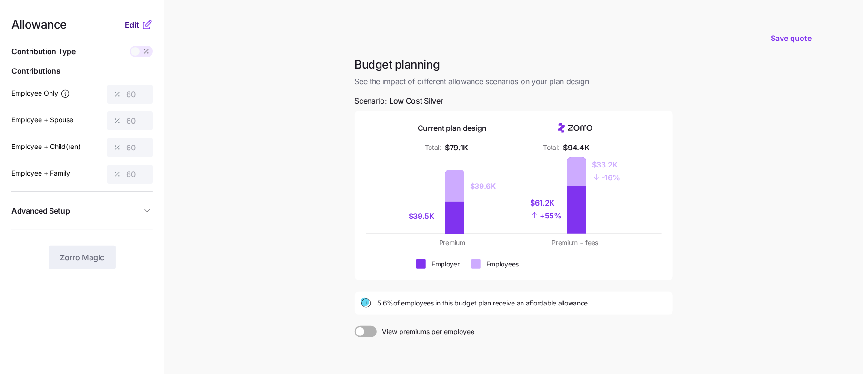
click at [137, 24] on span "Edit" at bounding box center [132, 24] width 14 height 11
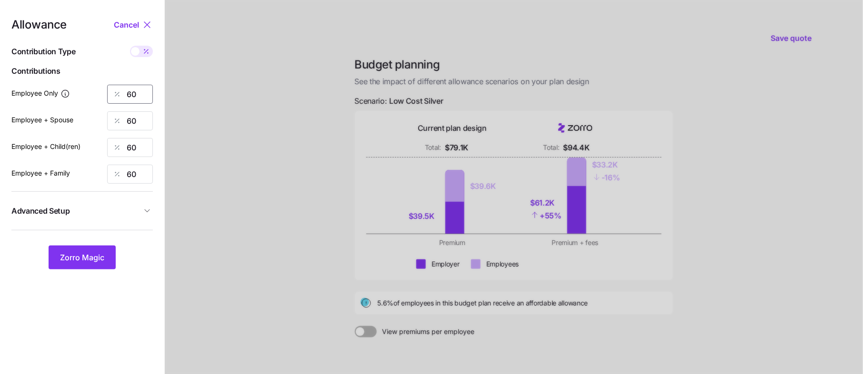
drag, startPoint x: 141, startPoint y: 92, endPoint x: 70, endPoint y: 98, distance: 72.2
click at [111, 92] on div "60" at bounding box center [130, 94] width 46 height 19
type input "75"
drag, startPoint x: 144, startPoint y: 123, endPoint x: 65, endPoint y: 123, distance: 78.6
click at [65, 123] on div "Employee + Spouse 60" at bounding box center [81, 120] width 141 height 19
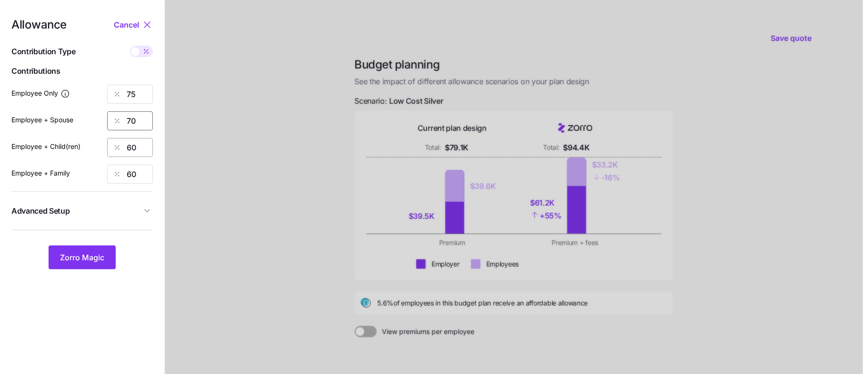
type input "70"
drag, startPoint x: 137, startPoint y: 151, endPoint x: 106, endPoint y: 150, distance: 31.0
click at [106, 150] on div "Employee + Child(ren) 60" at bounding box center [81, 147] width 141 height 19
type input "70"
drag, startPoint x: 149, startPoint y: 181, endPoint x: 110, endPoint y: 181, distance: 39.5
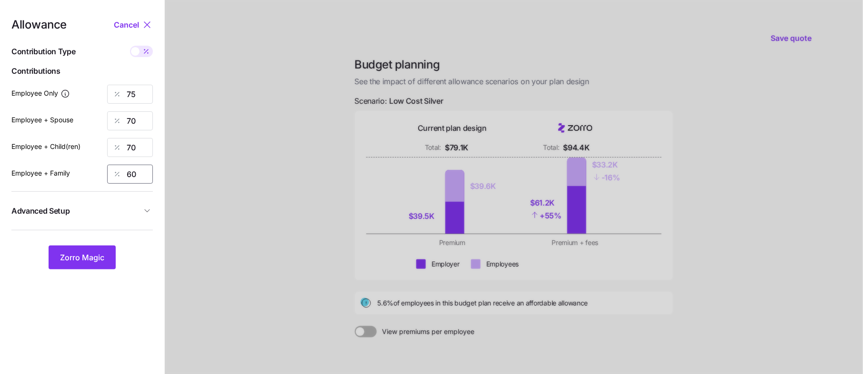
click at [110, 181] on div "60" at bounding box center [130, 174] width 46 height 19
type input "-"
type input "70"
click at [141, 204] on button "Advanced Setup" at bounding box center [81, 211] width 141 height 23
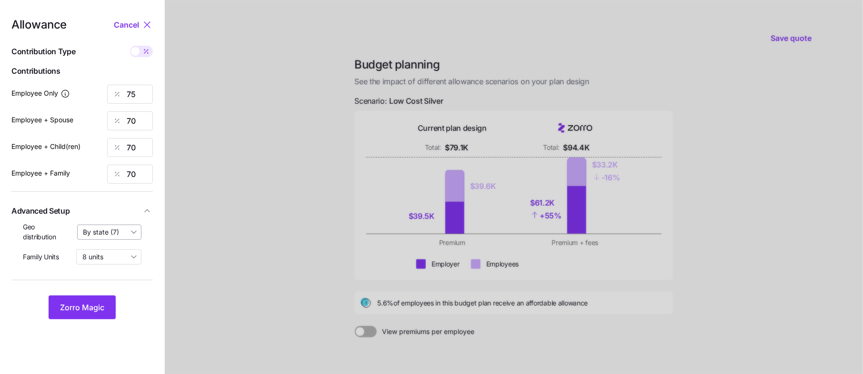
click at [110, 234] on input "By state (7)" at bounding box center [109, 232] width 65 height 15
click at [110, 283] on span "By state (7)" at bounding box center [104, 287] width 36 height 10
click at [146, 59] on div "Allowance Cancel Contribution Type Use classes Contributions Employee Only 75 E…" at bounding box center [81, 169] width 141 height 301
click at [146, 50] on icon at bounding box center [146, 52] width 8 height 8
click at [130, 46] on input "checkbox" at bounding box center [130, 46] width 0 height 0
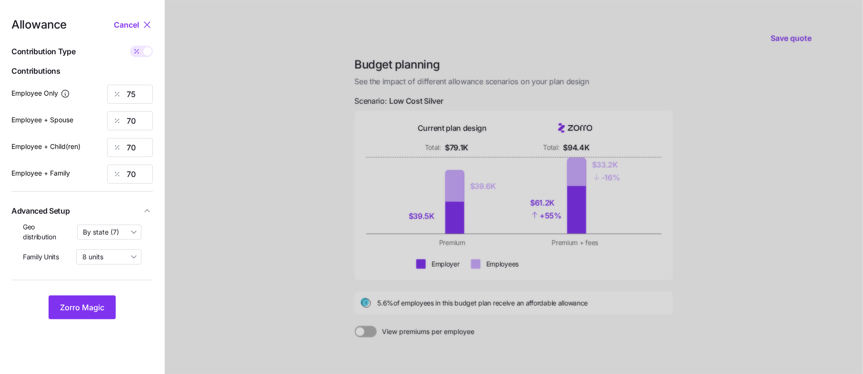
type input "403"
type input "753"
type input "670"
type input "1047"
click at [143, 55] on div at bounding box center [141, 51] width 23 height 11
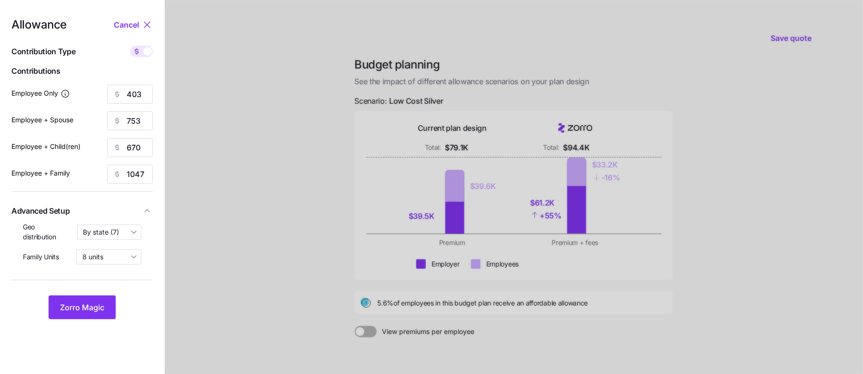
click at [130, 46] on input "checkbox" at bounding box center [130, 46] width 0 height 0
type input "60"
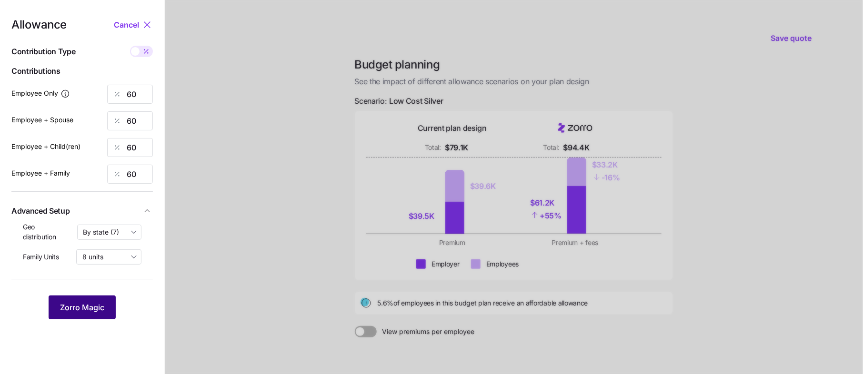
click at [105, 307] on button "Zorro Magic" at bounding box center [82, 308] width 67 height 24
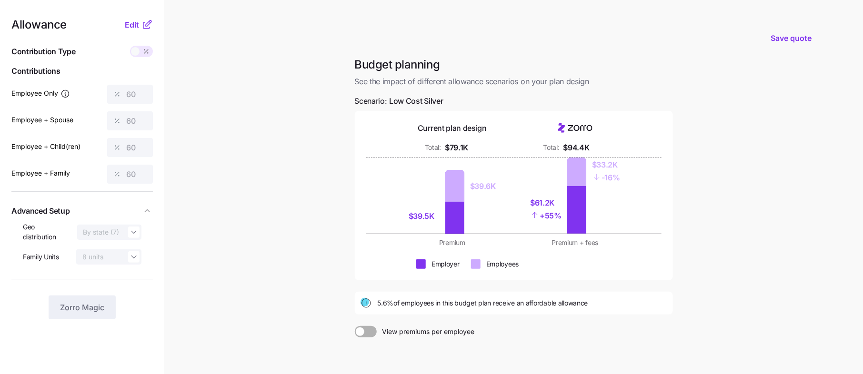
scroll to position [93, 0]
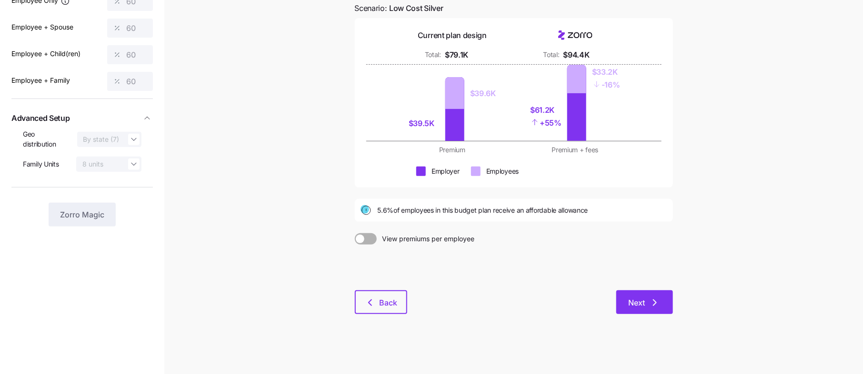
click at [653, 308] on button "Next" at bounding box center [644, 303] width 57 height 24
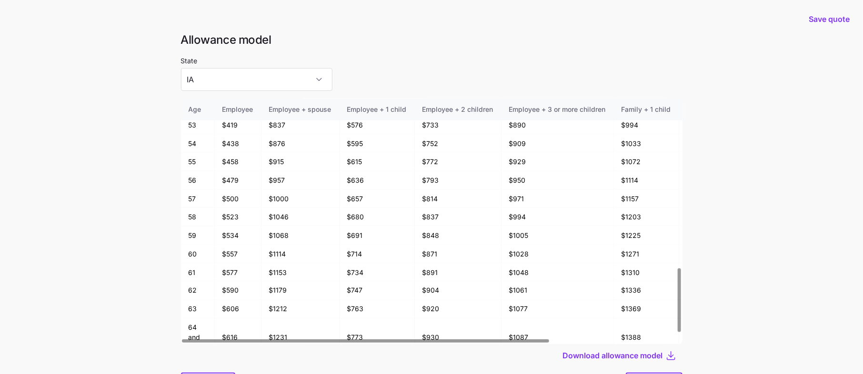
scroll to position [675, 0]
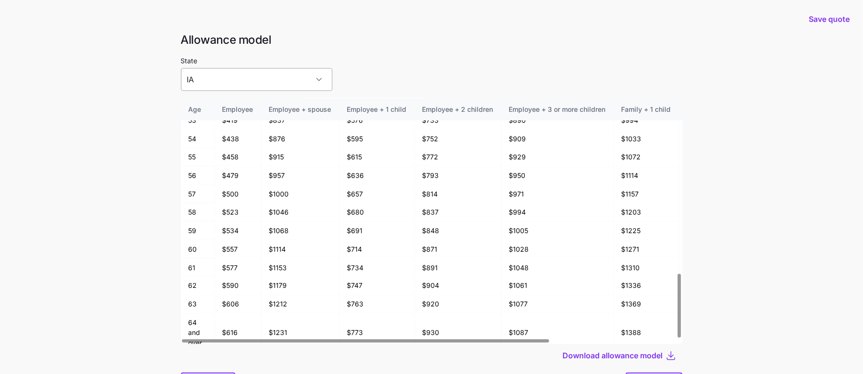
click at [239, 89] on input "IA" at bounding box center [256, 79] width 151 height 23
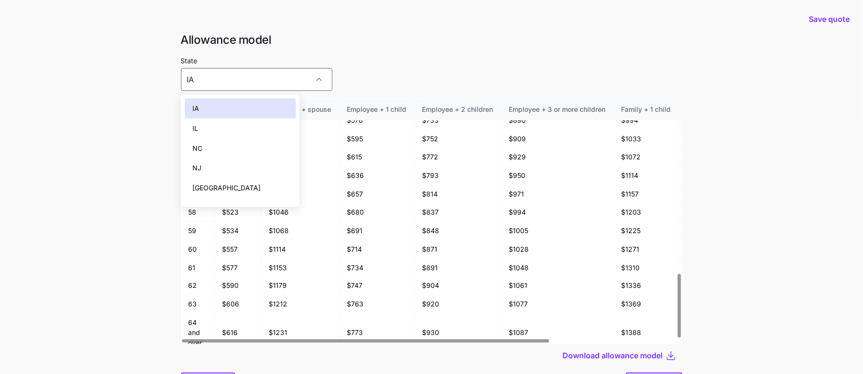
click at [209, 132] on div "IL" at bounding box center [240, 129] width 111 height 20
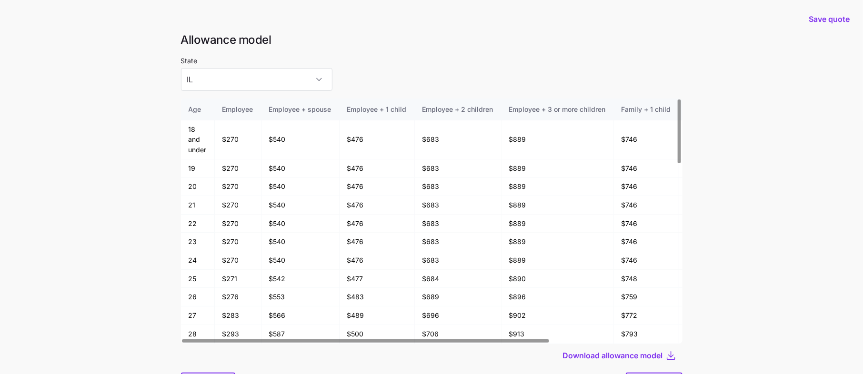
scroll to position [50, 0]
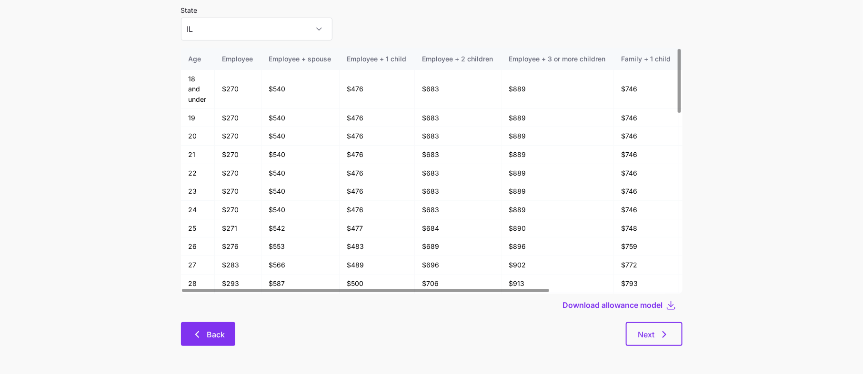
click at [212, 330] on span "Back" at bounding box center [216, 334] width 18 height 11
type input "IA"
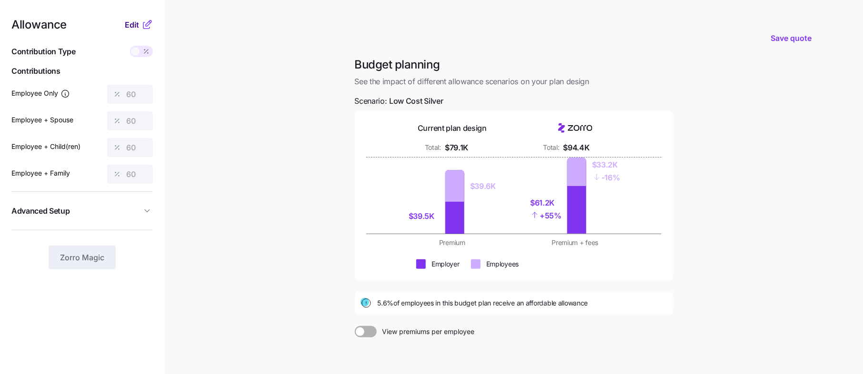
click at [140, 21] on button "Edit" at bounding box center [133, 24] width 17 height 11
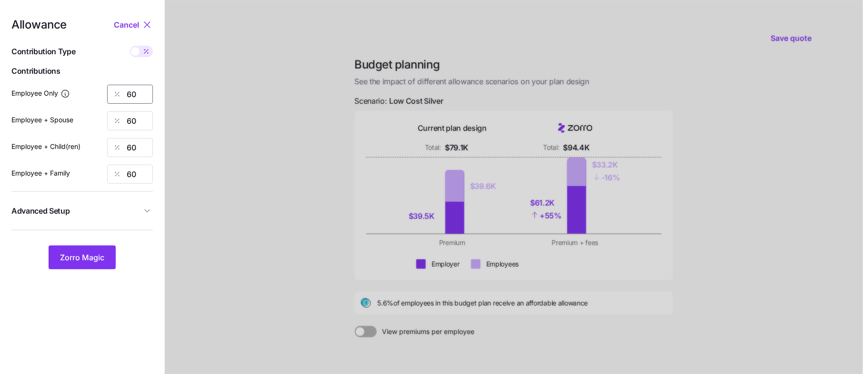
drag, startPoint x: 148, startPoint y: 93, endPoint x: 82, endPoint y: 93, distance: 66.2
click at [82, 93] on div "Employee Only 60" at bounding box center [81, 94] width 141 height 19
type input "75"
click at [88, 262] on span "Zorro Magic" at bounding box center [82, 257] width 44 height 11
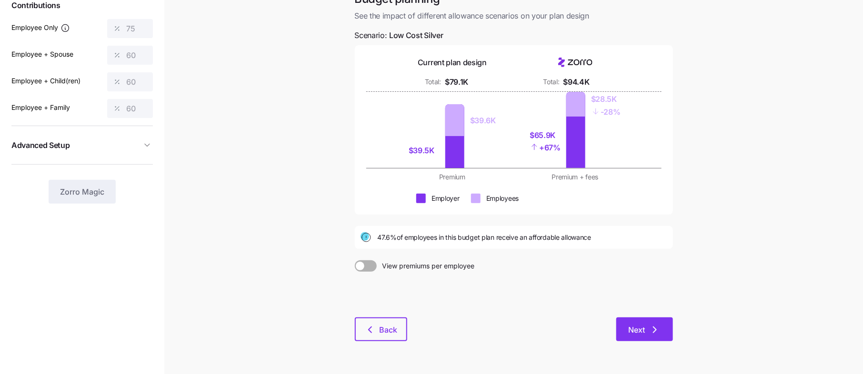
scroll to position [80, 0]
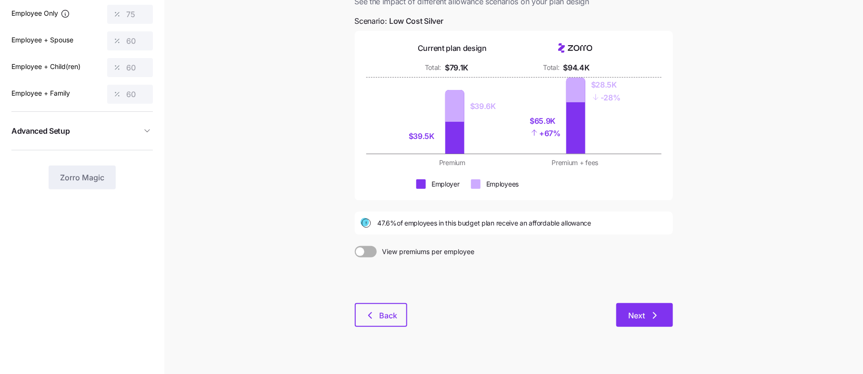
click at [654, 314] on icon "button" at bounding box center [654, 315] width 11 height 11
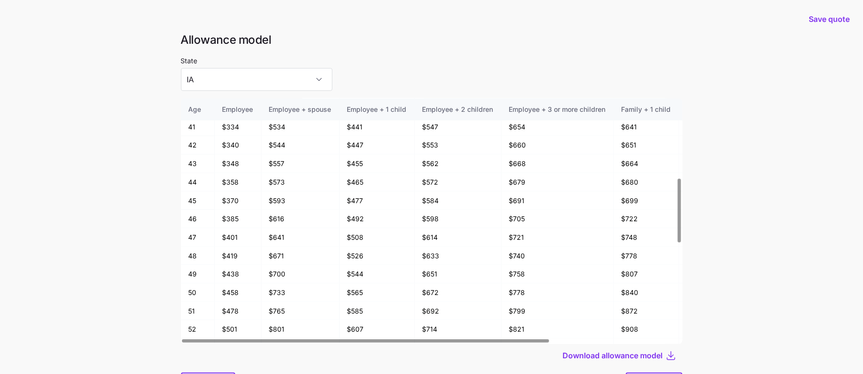
scroll to position [675, 0]
